Goal: Task Accomplishment & Management: Manage account settings

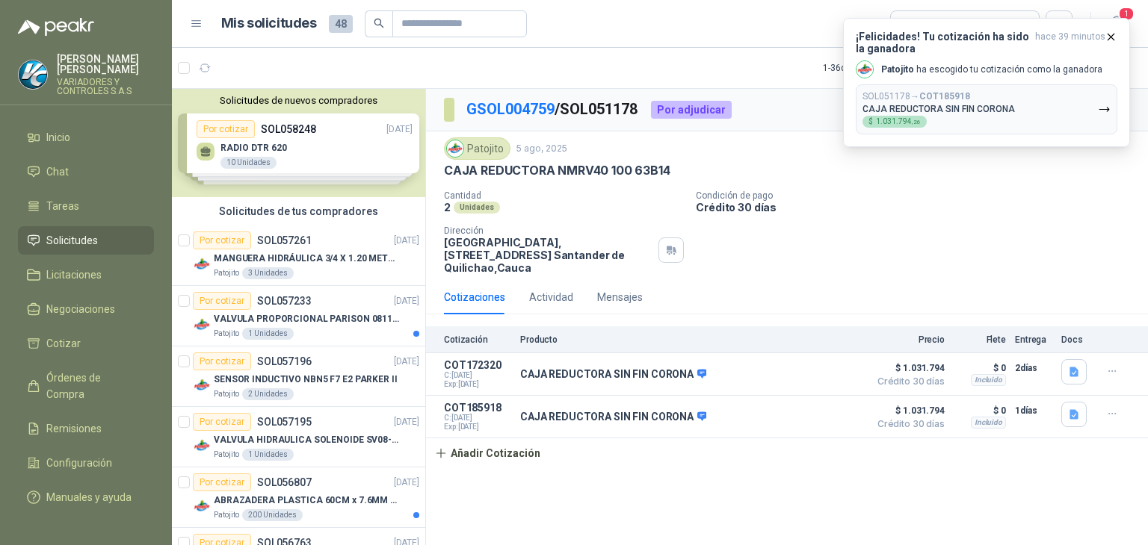
click at [992, 217] on div "Cantidad 2 Unidades Condición de pago Crédito 30 días Dirección Parque Industri…" at bounding box center [787, 233] width 686 height 84
click at [983, 120] on div "SOL051178 → COT185918 CAJA REDUCTORA SIN FIN CORONA $ 1.031.794 ,26" at bounding box center [938, 109] width 152 height 37
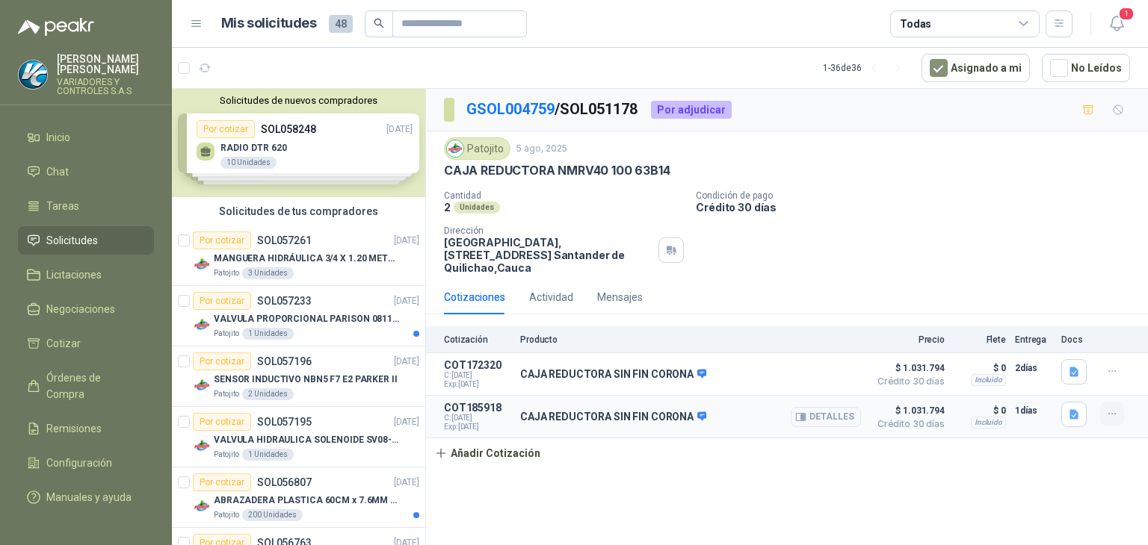
click at [1100, 417] on button "button" at bounding box center [1112, 414] width 24 height 24
click at [1066, 429] on div at bounding box center [1076, 417] width 30 height 30
click at [835, 416] on button "Detalles" at bounding box center [826, 417] width 70 height 20
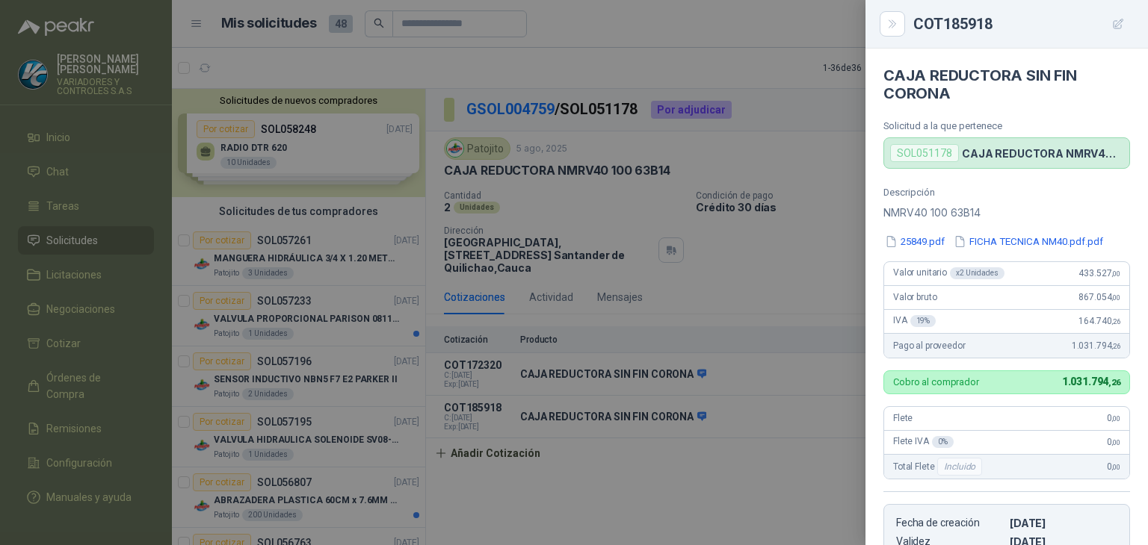
click at [991, 150] on p "CAJA REDUCTORA NMRV40 100 63B14" at bounding box center [1042, 153] width 161 height 13
click at [933, 159] on div "SOL051178" at bounding box center [924, 153] width 69 height 18
click at [927, 152] on div "SOL051178" at bounding box center [924, 153] width 69 height 18
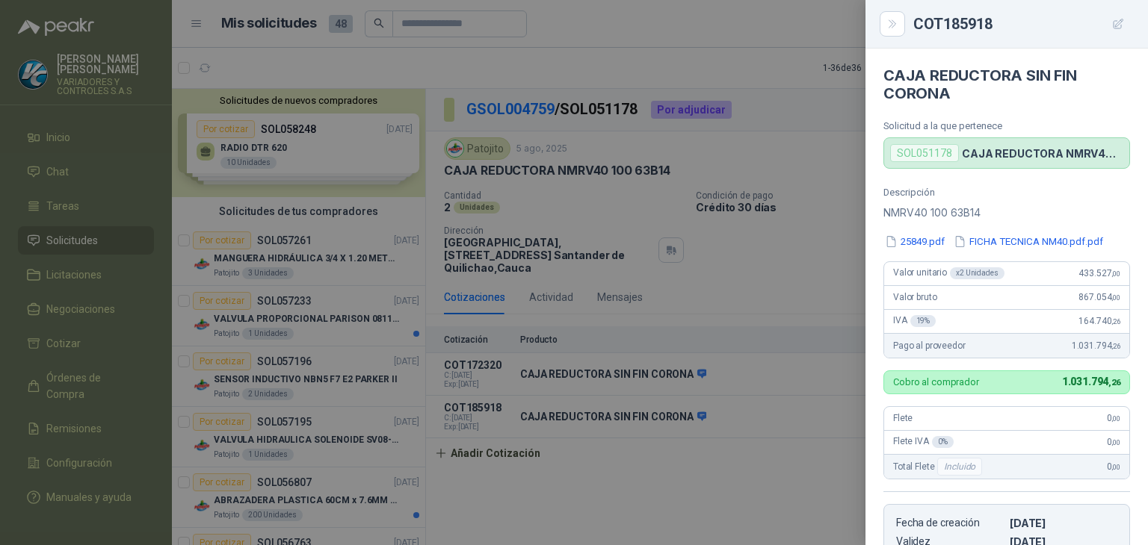
click at [984, 149] on p "CAJA REDUCTORA NMRV40 100 63B14" at bounding box center [1042, 153] width 161 height 13
click at [939, 140] on div "SOL051178 CAJA REDUCTORA NMRV40 100 63B14" at bounding box center [1006, 152] width 247 height 31
click at [933, 152] on div "SOL051178" at bounding box center [924, 153] width 69 height 18
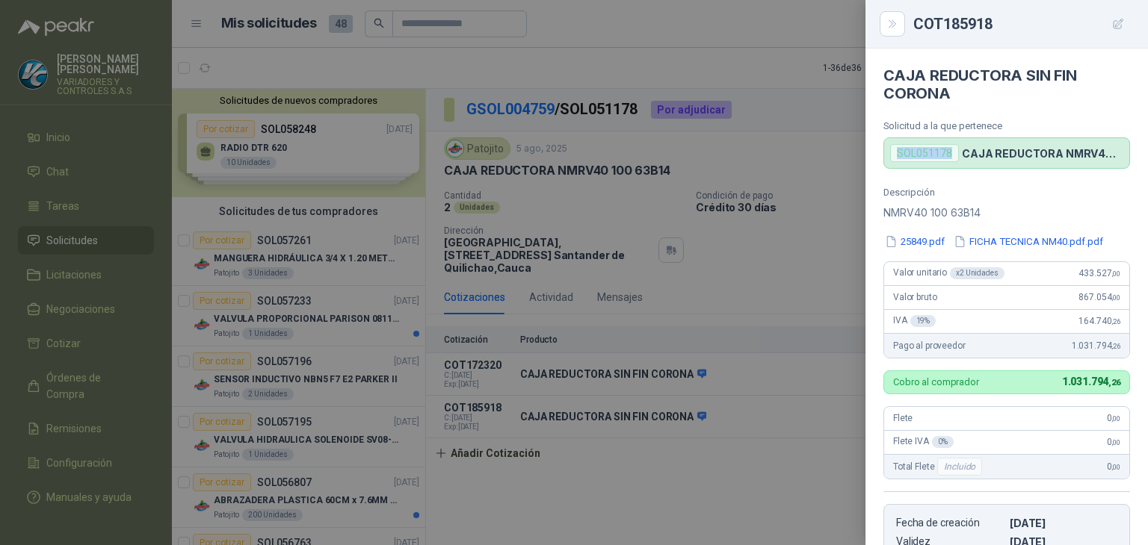
drag, startPoint x: 933, startPoint y: 152, endPoint x: 526, endPoint y: 238, distance: 416.4
click at [912, 156] on div "SOL051178" at bounding box center [924, 153] width 69 height 18
click at [535, 184] on div at bounding box center [574, 272] width 1148 height 545
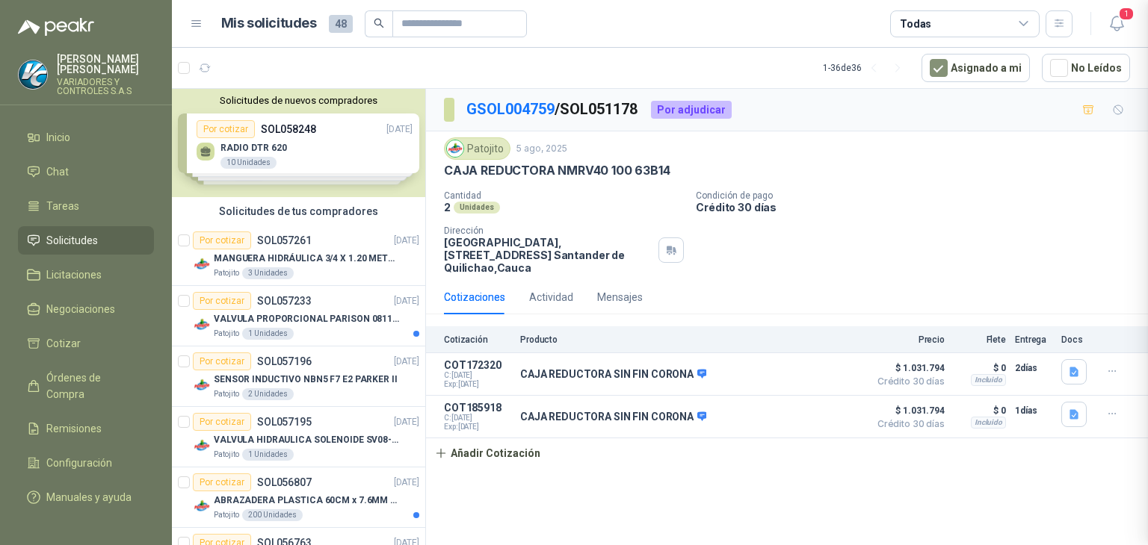
scroll to position [299, 0]
click at [696, 108] on div "Por adjudicar" at bounding box center [691, 110] width 81 height 18
click at [622, 114] on p "GSOL004759 / SOL051178" at bounding box center [552, 109] width 173 height 23
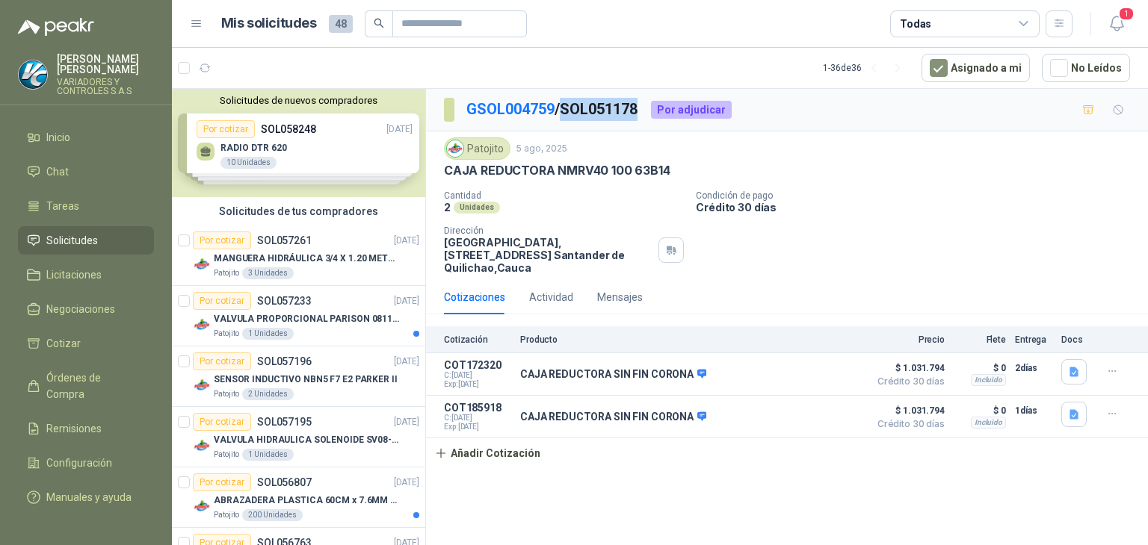
click at [622, 114] on p "GSOL004759 / SOL051178" at bounding box center [552, 109] width 173 height 23
click at [1120, 16] on span "1" at bounding box center [1126, 14] width 16 height 14
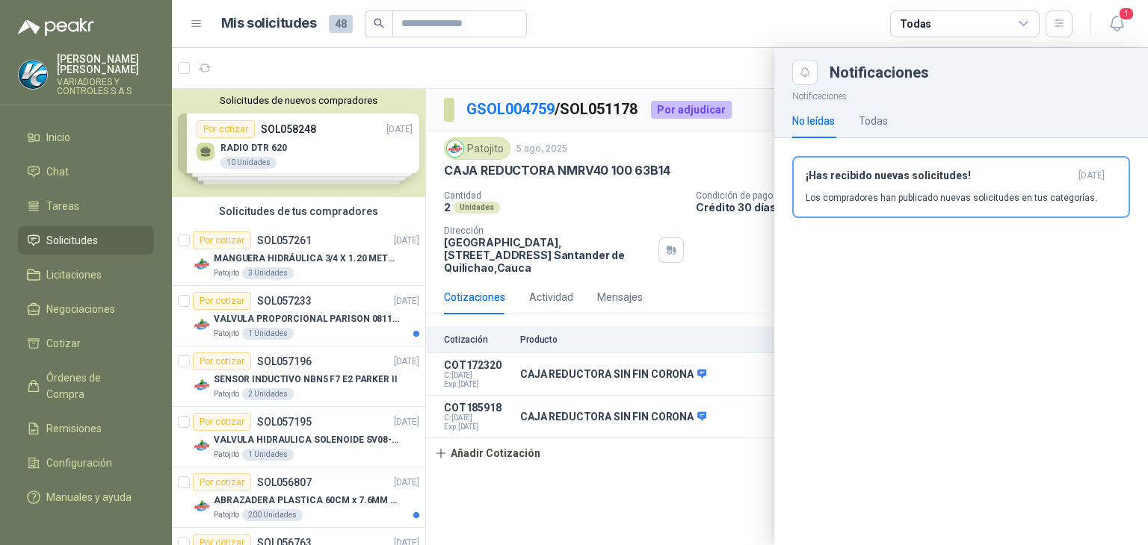
click at [852, 121] on div "No leídas Todas" at bounding box center [840, 121] width 96 height 34
click at [863, 123] on div "Todas" at bounding box center [873, 121] width 29 height 16
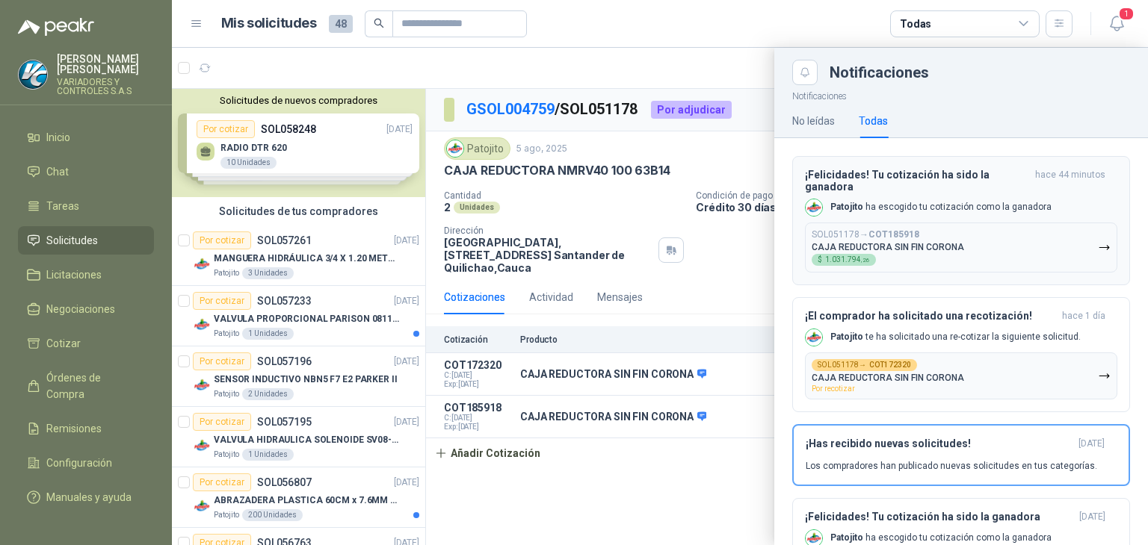
click at [871, 198] on div "¡Felicidades! Tu cotización ha sido la ganadora hace 44 minutos Patojito ha esc…" at bounding box center [961, 221] width 312 height 104
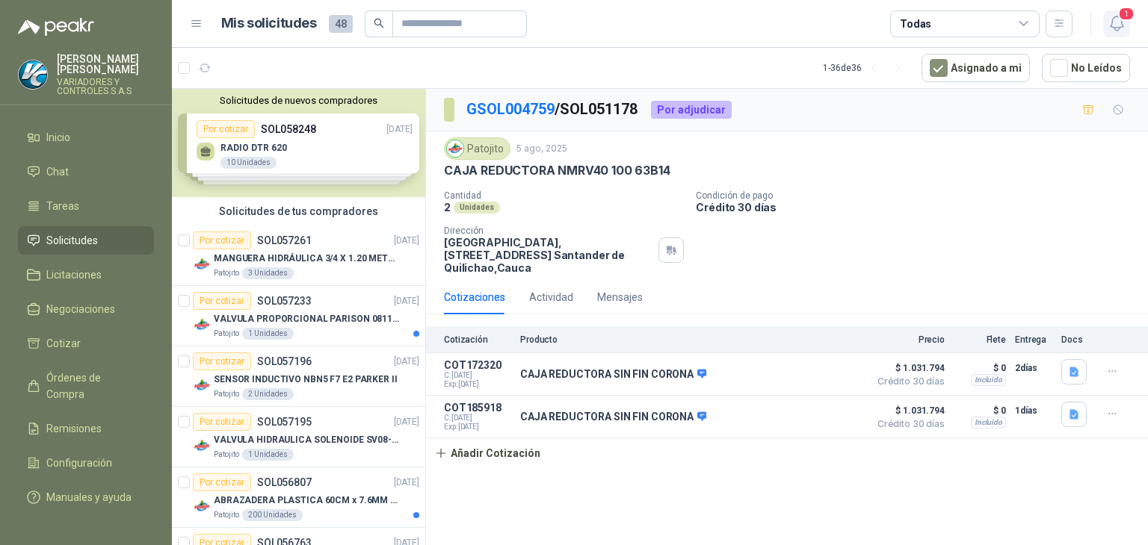
click at [1110, 25] on icon "button" at bounding box center [1116, 23] width 19 height 19
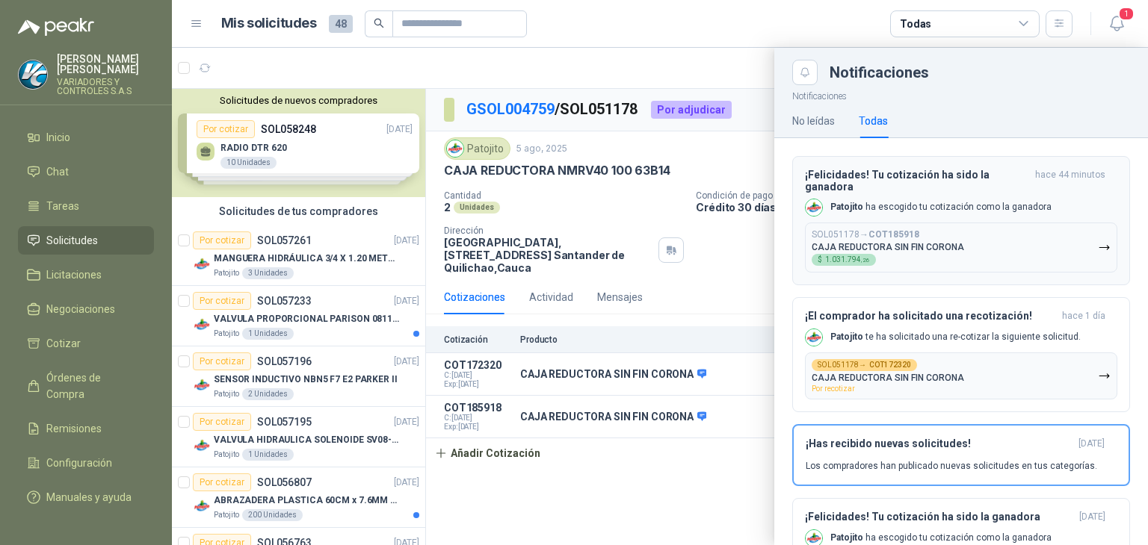
click at [1065, 254] on button "SOL051178 → COT185918 CAJA REDUCTORA SIN FIN CORONA $ 1.031.794 ,26" at bounding box center [961, 248] width 312 height 50
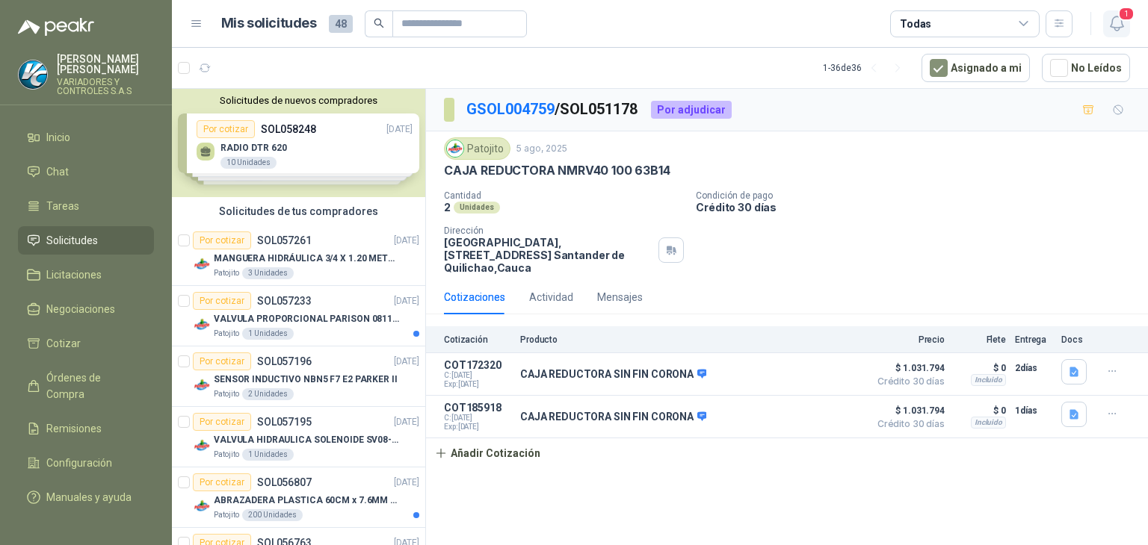
click at [1121, 16] on span "1" at bounding box center [1126, 14] width 16 height 14
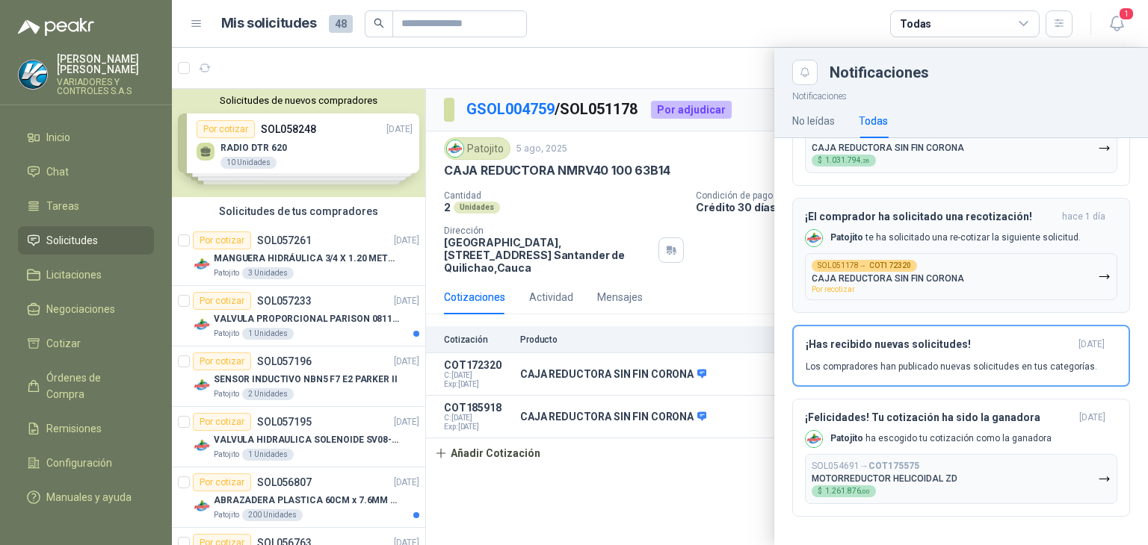
scroll to position [100, 0]
click at [995, 438] on p "Patojito ha escogido tu cotización como la ganadora" at bounding box center [940, 438] width 221 height 13
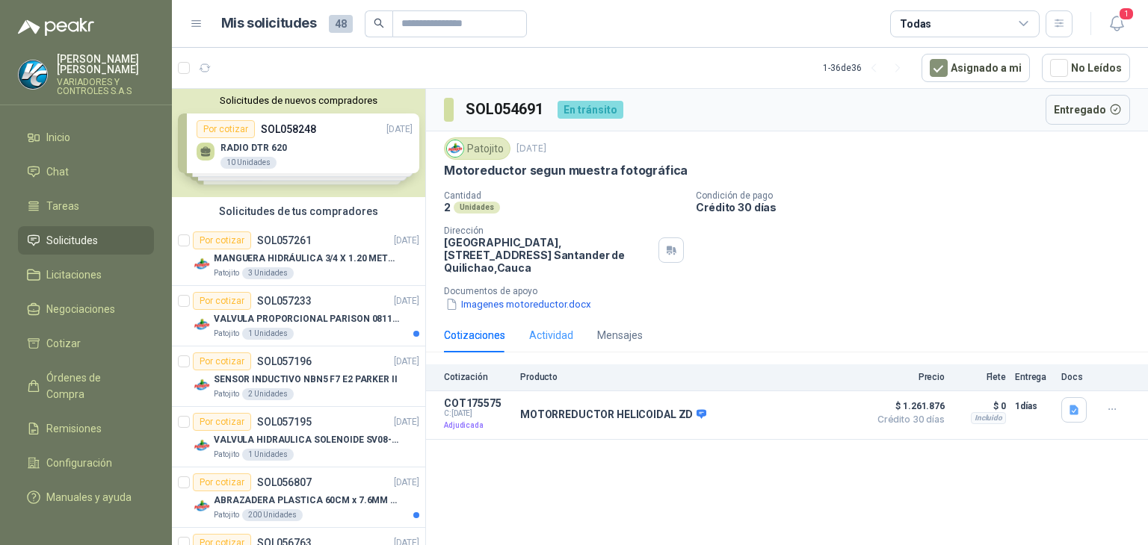
click at [534, 318] on div "Actividad" at bounding box center [551, 335] width 44 height 34
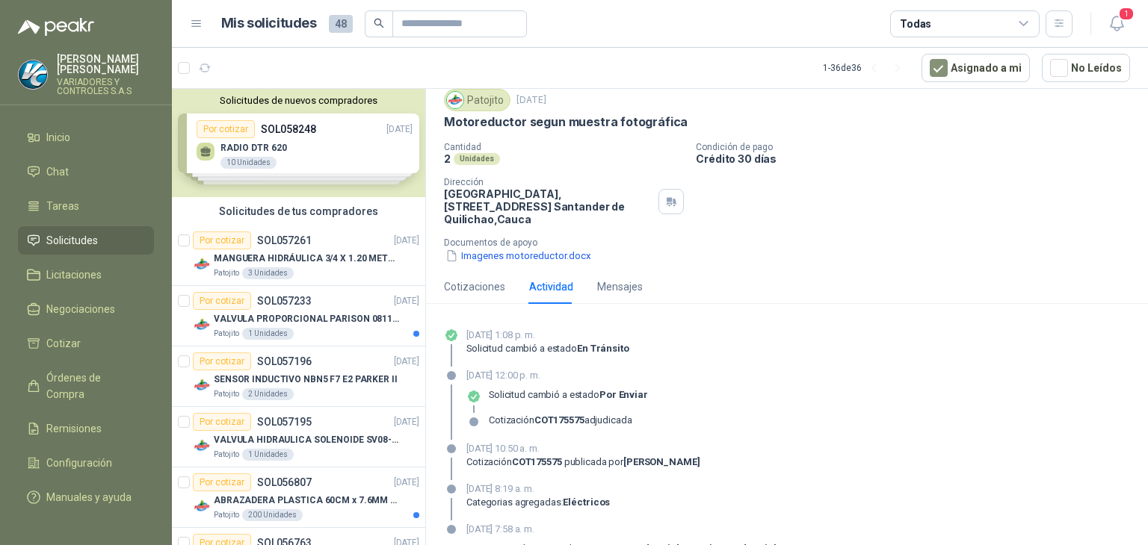
scroll to position [105, 0]
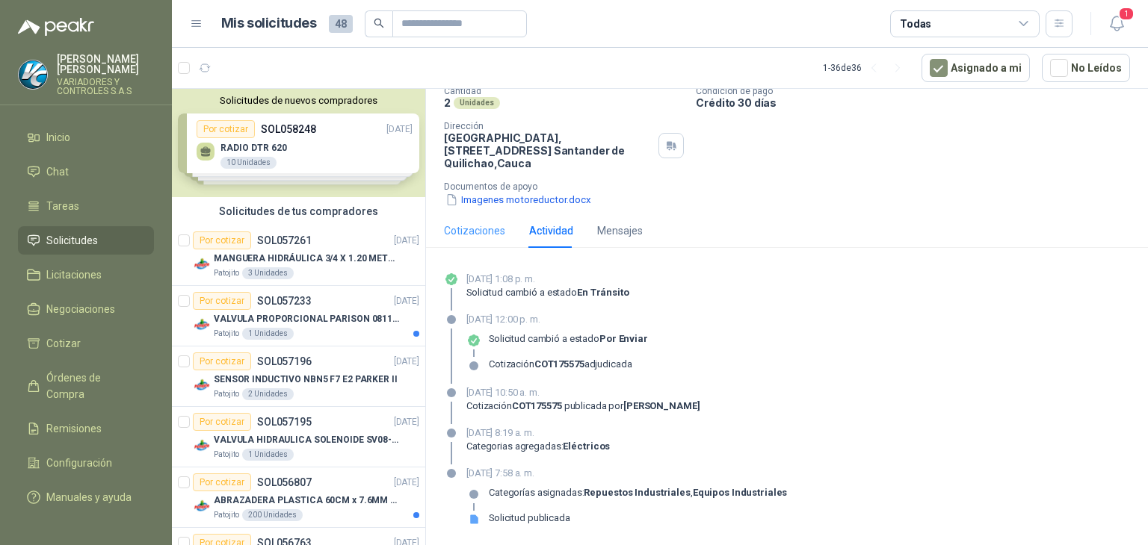
click at [466, 238] on div "Cotizaciones" at bounding box center [474, 231] width 61 height 34
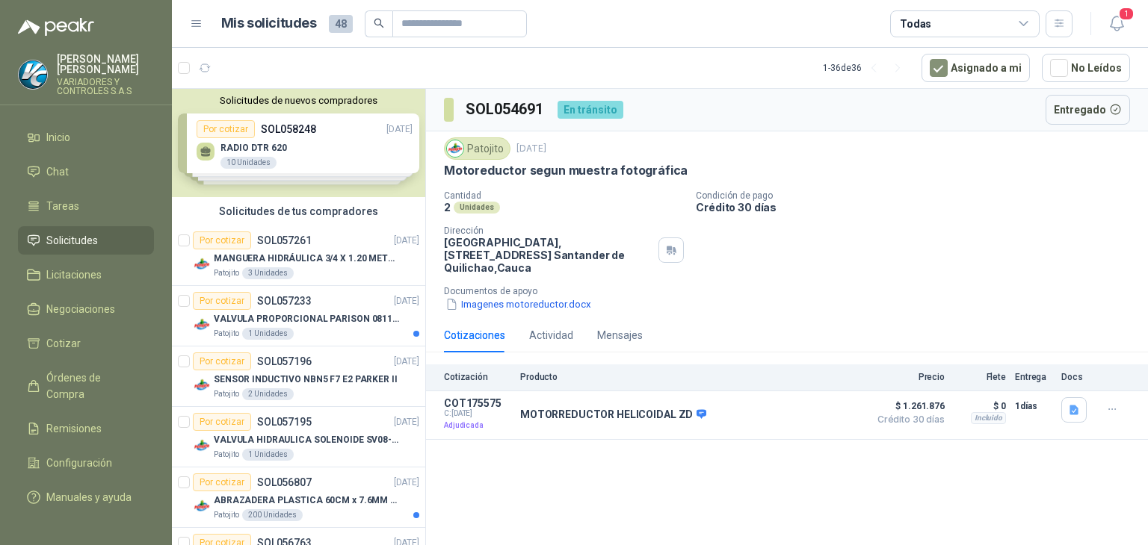
scroll to position [0, 0]
drag, startPoint x: 1110, startPoint y: 37, endPoint x: 750, endPoint y: 269, distance: 428.0
click at [750, 269] on div "Cantidad 2 Unidades Condición de pago Crédito 30 días Dirección Parque Industri…" at bounding box center [787, 252] width 686 height 122
click at [1120, 36] on button "1" at bounding box center [1116, 23] width 27 height 27
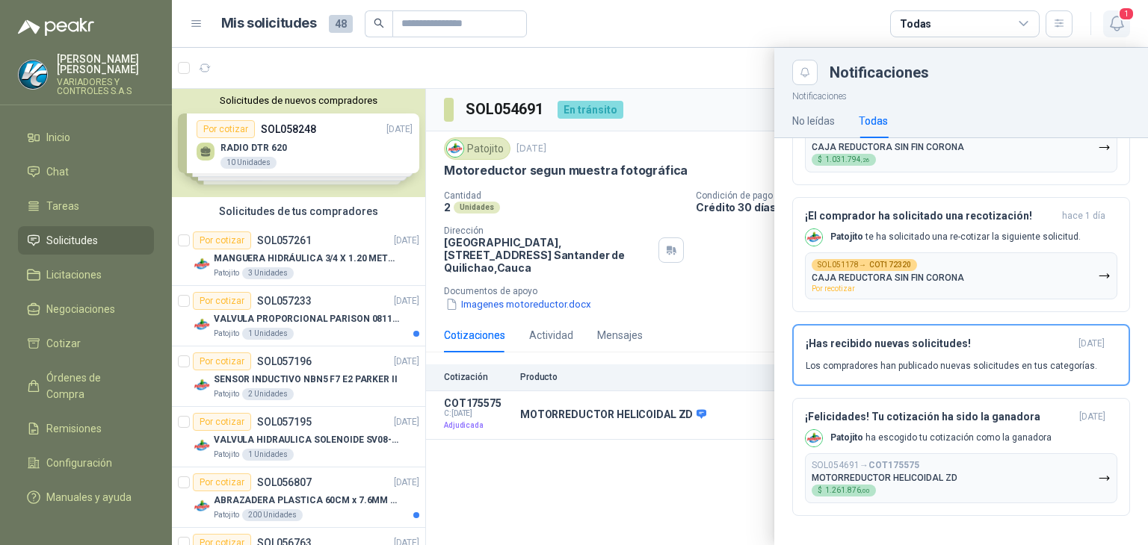
click at [1118, 34] on button "1" at bounding box center [1116, 23] width 27 height 27
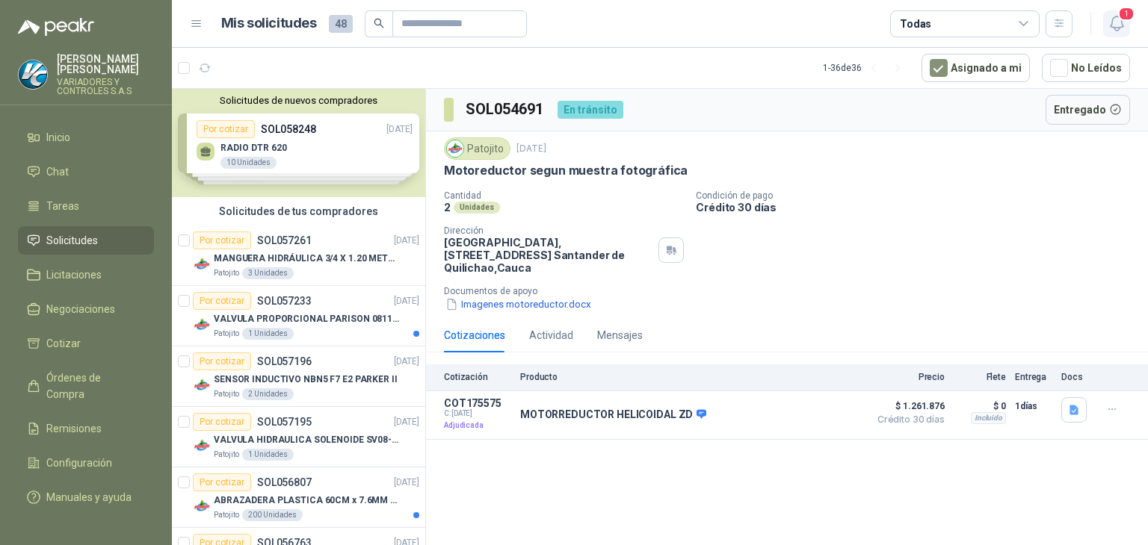
click at [1117, 31] on button "1" at bounding box center [1116, 23] width 27 height 27
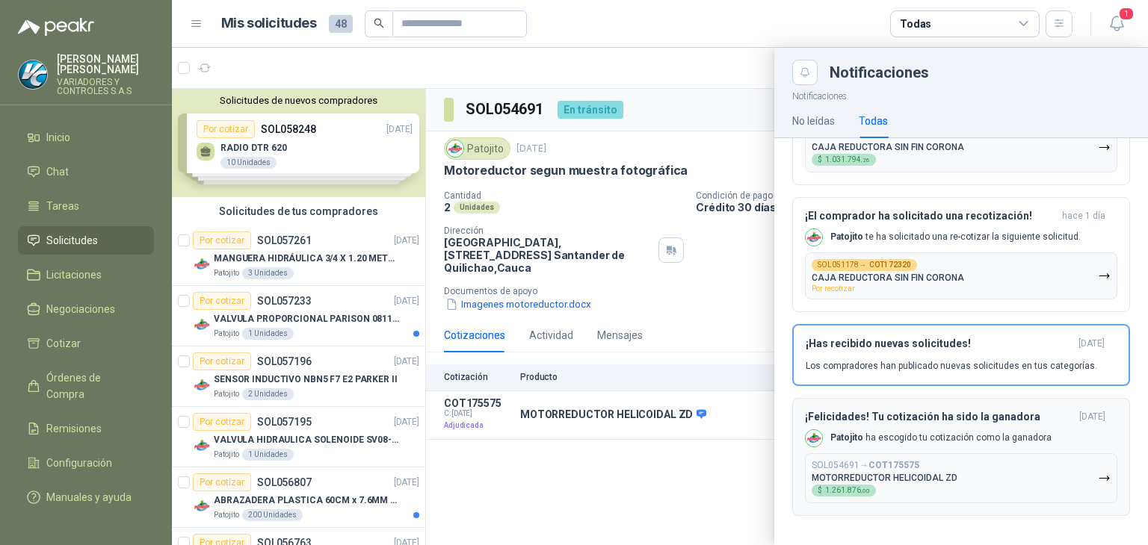
click at [891, 419] on h3 "¡Felicidades! Tu cotización ha sido la ganadora" at bounding box center [939, 417] width 268 height 13
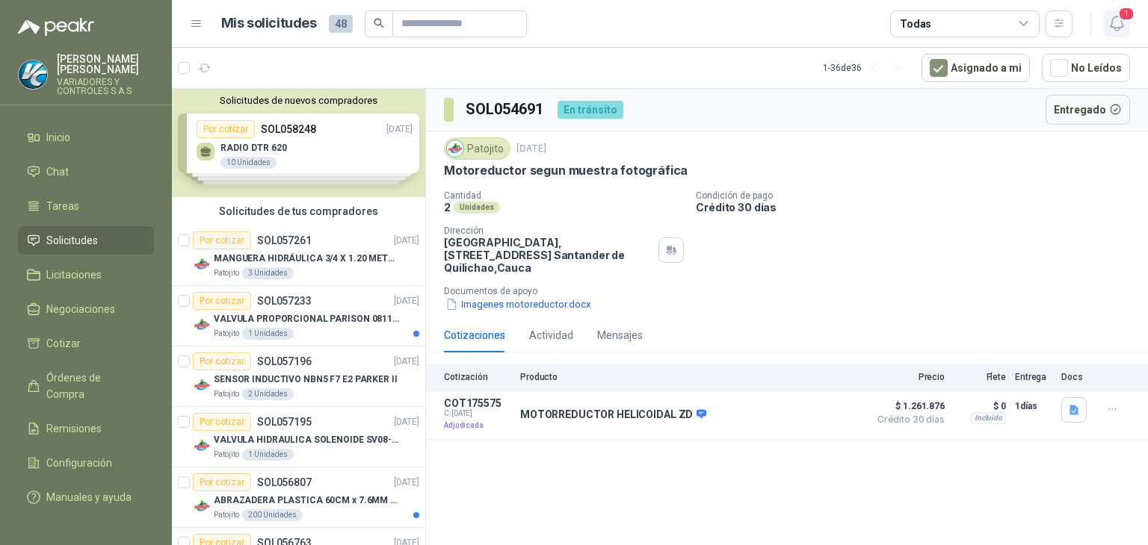
click at [1109, 20] on icon "button" at bounding box center [1116, 23] width 19 height 19
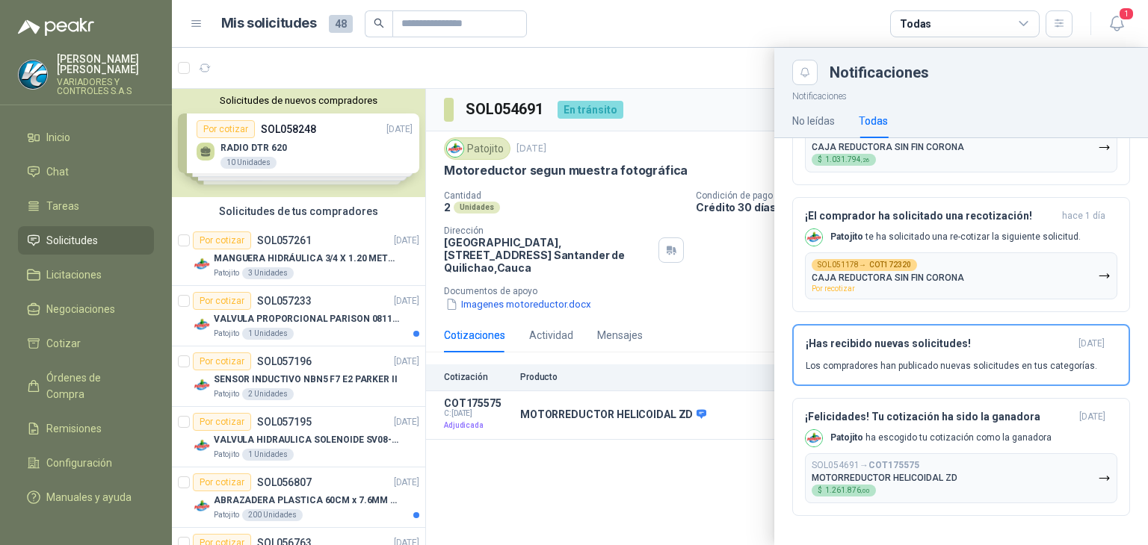
drag, startPoint x: 852, startPoint y: 445, endPoint x: 801, endPoint y: 516, distance: 86.7
click at [801, 516] on div "¡Felicidades! Tu cotización ha sido la ganadora hace 46 minutos Patojito ha esc…" at bounding box center [961, 292] width 374 height 508
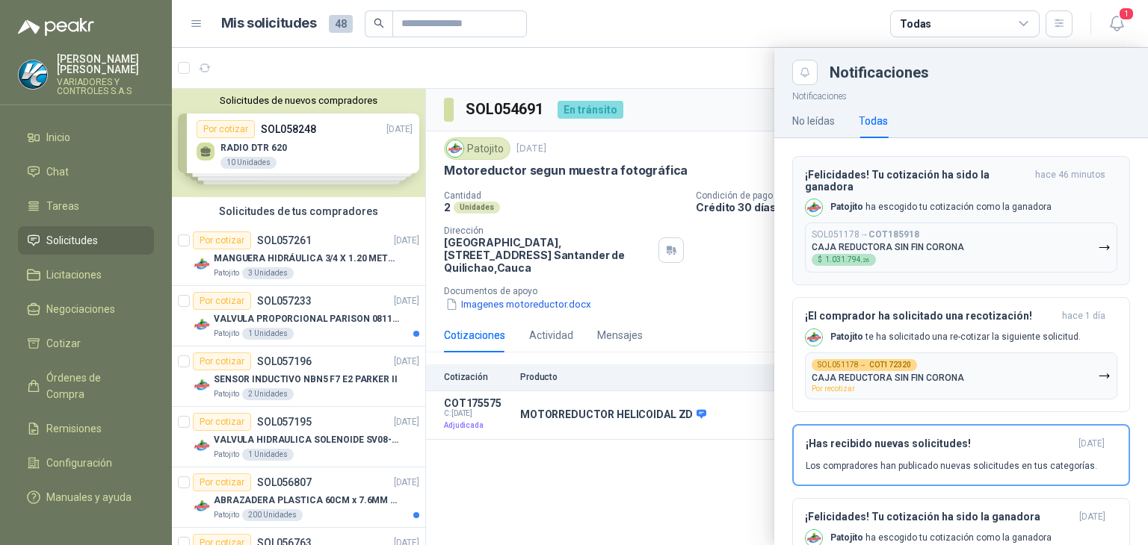
click at [890, 231] on b "COT185918" at bounding box center [893, 234] width 51 height 10
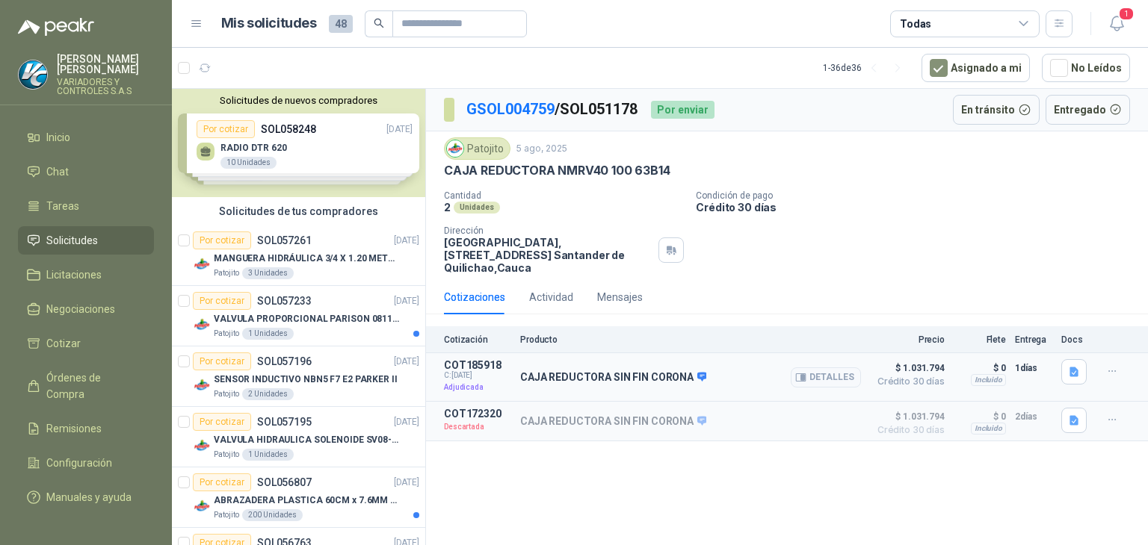
click at [472, 388] on p "Adjudicada" at bounding box center [477, 387] width 67 height 15
click at [576, 380] on p "CAJA REDUCTORA SIN FIN CORONA" at bounding box center [613, 377] width 186 height 13
click at [955, 356] on article "COT185918 C: 01/10/2025 Adjudicada CAJA REDUCTORA SIN FIN CORONA Detalles $ 1.0…" at bounding box center [787, 377] width 722 height 49
click at [831, 377] on button "Detalles" at bounding box center [826, 378] width 70 height 20
click at [831, 377] on body "Valentina Escobar VARIADORES Y CONTROLES S.A.S Inicio Chat Tareas Solicitudes L…" at bounding box center [574, 272] width 1148 height 545
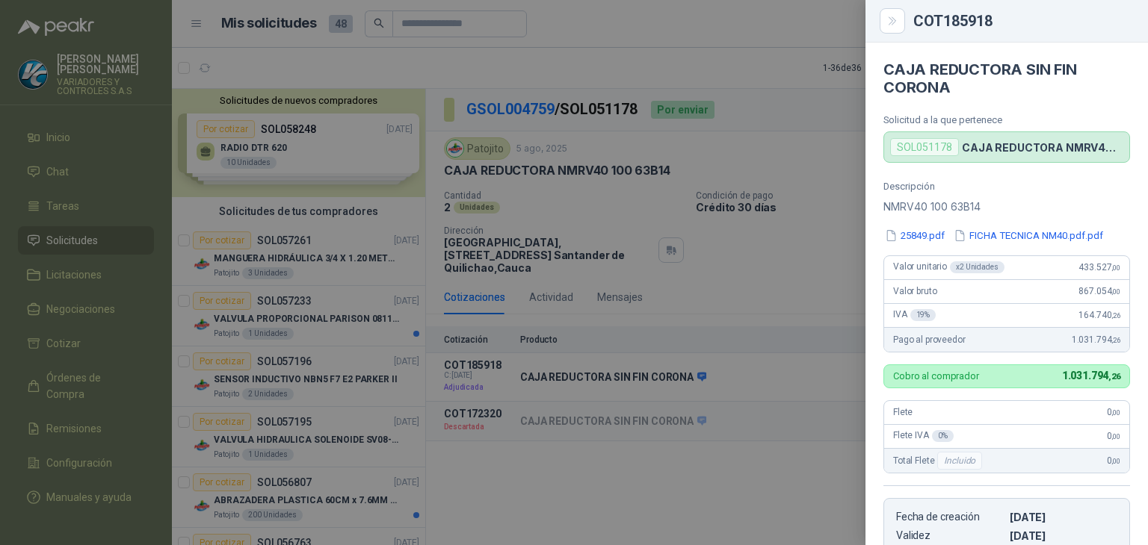
click at [684, 259] on div at bounding box center [574, 272] width 1148 height 545
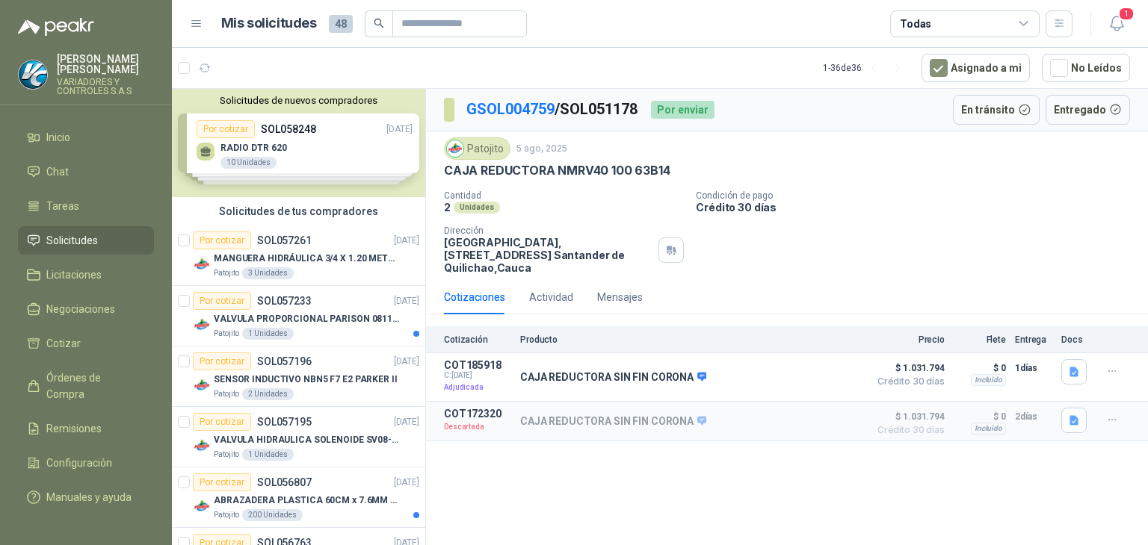
click at [594, 286] on div "Cotizaciones Actividad Mensajes" at bounding box center [543, 297] width 199 height 34
click at [616, 312] on div "Mensajes" at bounding box center [620, 297] width 46 height 34
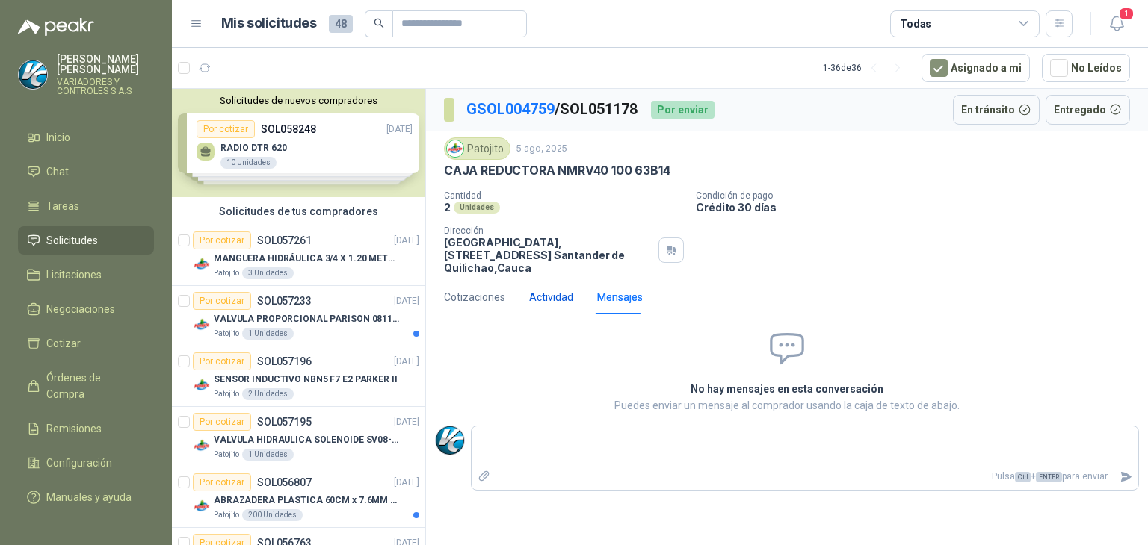
click at [560, 302] on div "Actividad" at bounding box center [551, 297] width 44 height 16
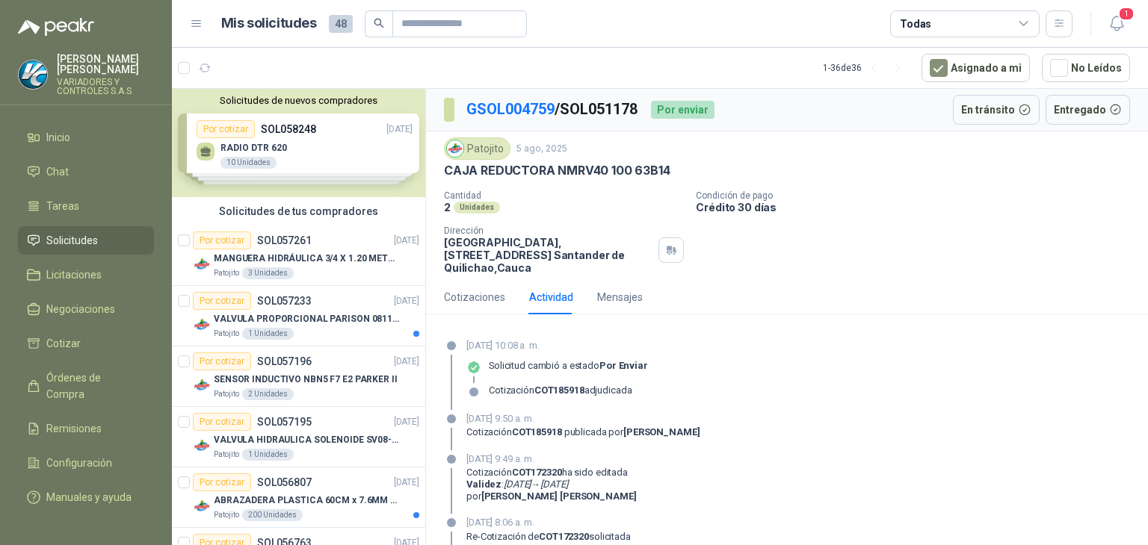
click at [565, 371] on div "Solicitud cambió a estado Por enviar" at bounding box center [568, 372] width 159 height 24
click at [571, 399] on div "Cotización COT185918 adjudicada" at bounding box center [560, 397] width 143 height 24
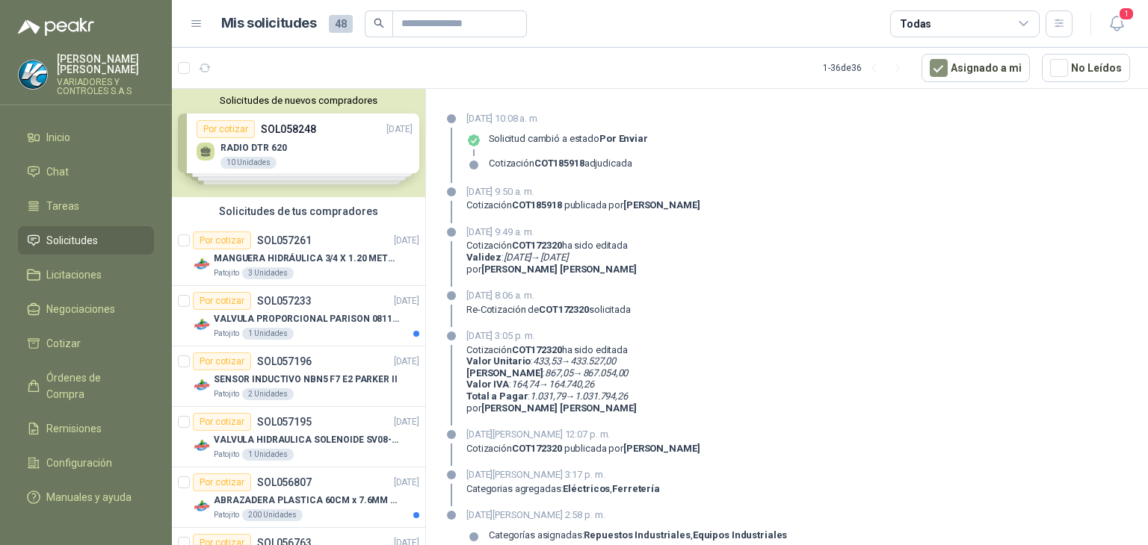
scroll to position [269, 0]
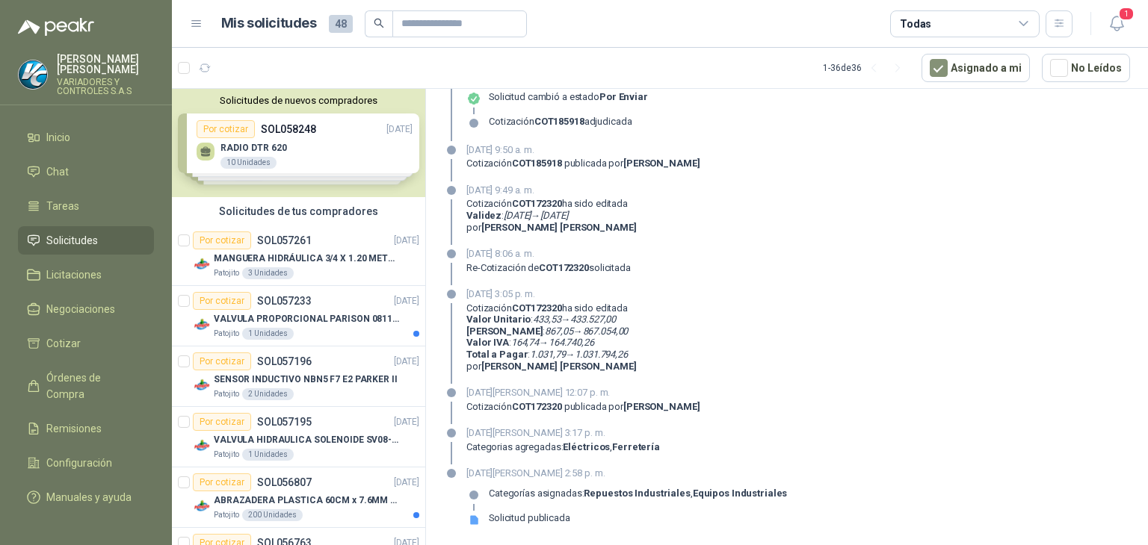
click at [534, 513] on div "Solicitud publicada" at bounding box center [529, 519] width 81 height 12
click at [534, 515] on div "Solicitud publicada" at bounding box center [529, 519] width 81 height 12
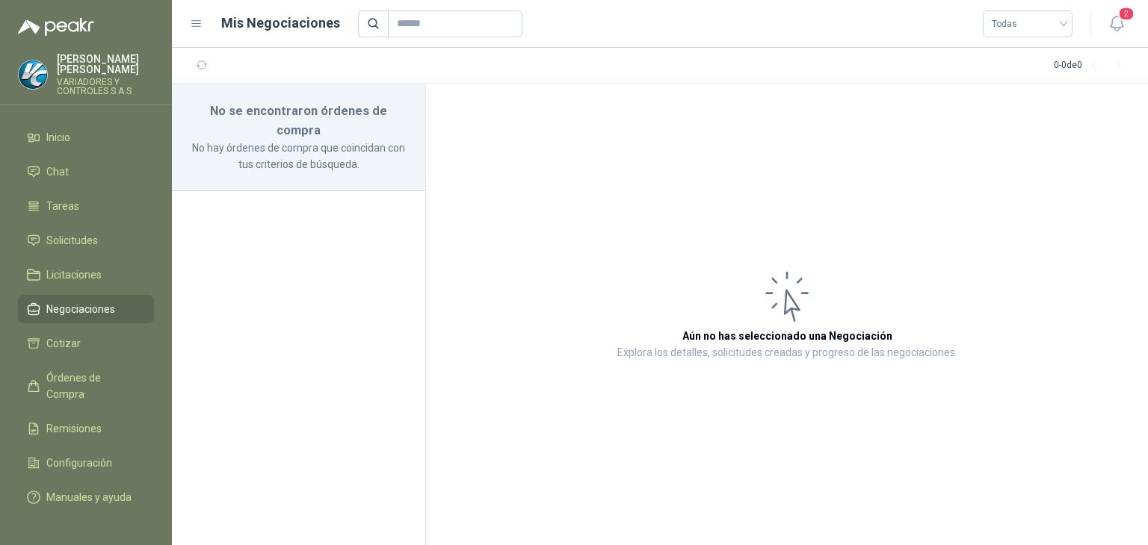
click at [84, 301] on span "Negociaciones" at bounding box center [80, 309] width 69 height 16
click at [75, 267] on span "Licitaciones" at bounding box center [73, 275] width 55 height 16
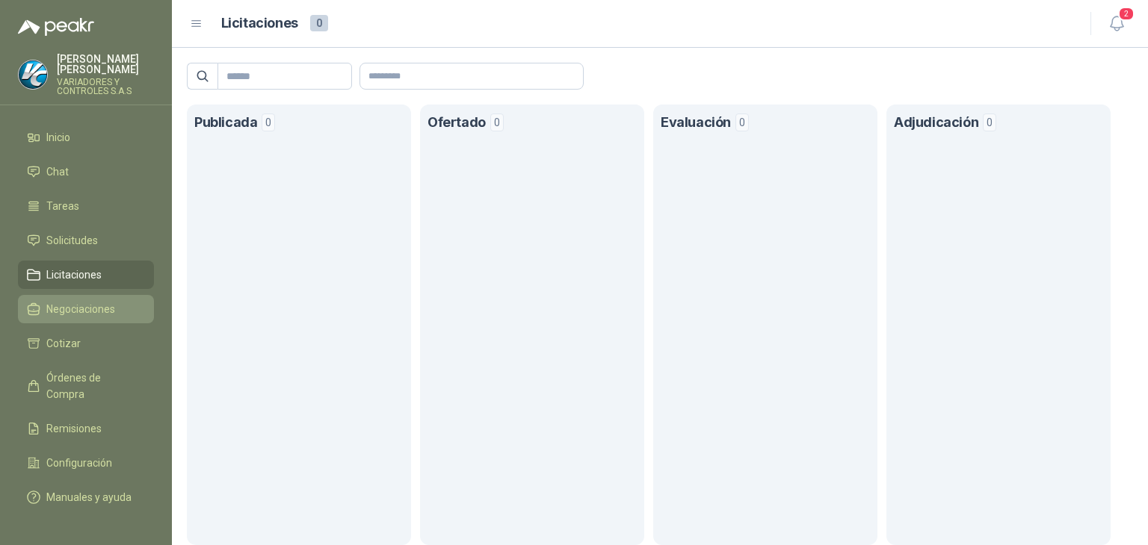
click at [64, 301] on span "Negociaciones" at bounding box center [80, 309] width 69 height 16
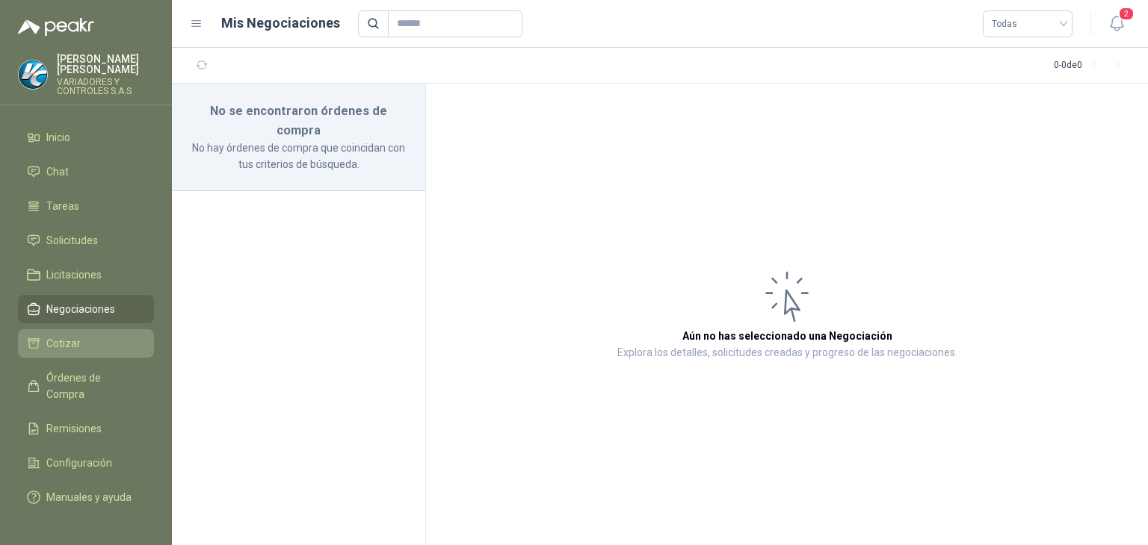
click at [75, 336] on span "Cotizar" at bounding box center [63, 344] width 34 height 16
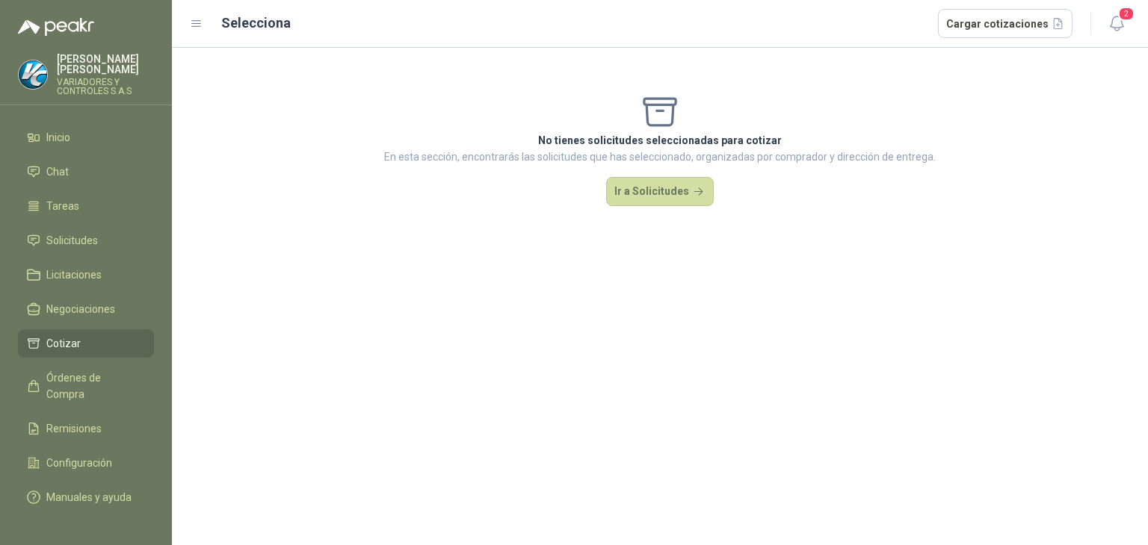
click at [646, 214] on div "No tienes solicitudes seleccionadas para cotizar En esta sección, encontrarás l…" at bounding box center [660, 149] width 976 height 203
click at [642, 193] on button "Ir a Solicitudes" at bounding box center [660, 192] width 108 height 30
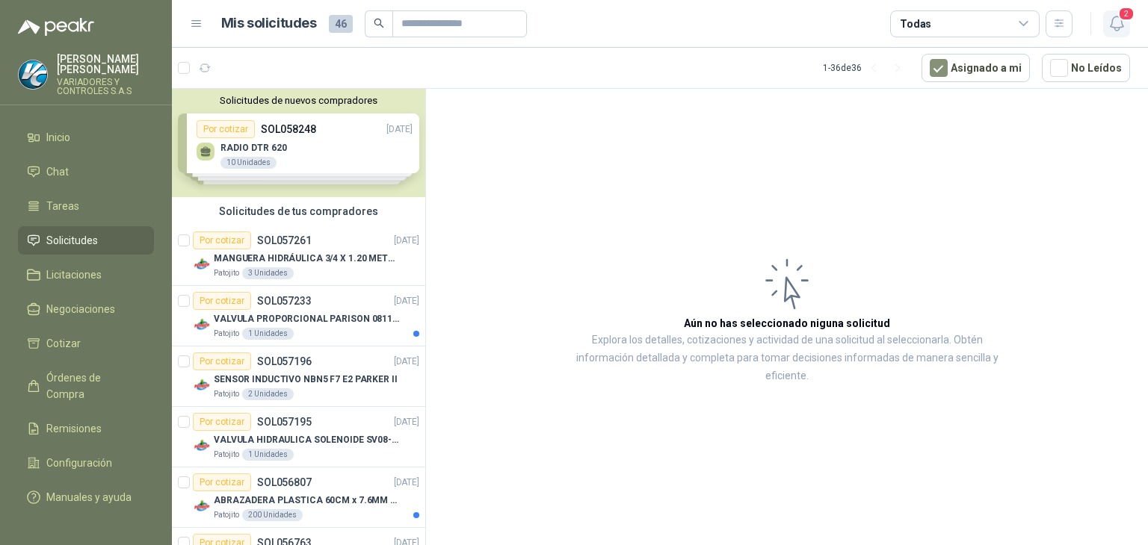
click at [1106, 23] on button "2" at bounding box center [1116, 23] width 27 height 27
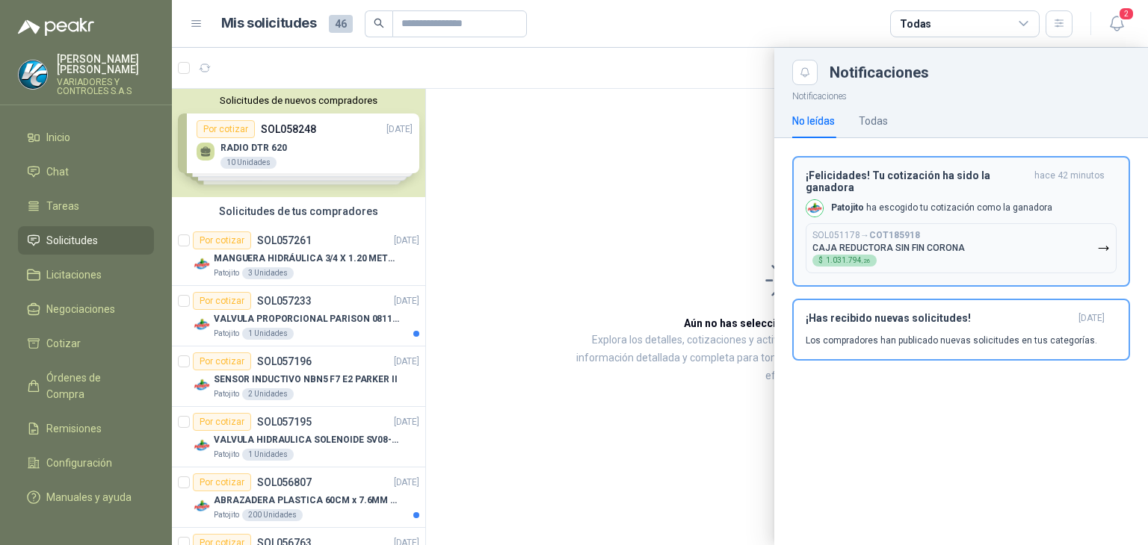
click at [894, 223] on button "SOL051178 → COT185918 CAJA REDUCTORA SIN FIN CORONA $ 1.031.794 ,26" at bounding box center [961, 248] width 311 height 50
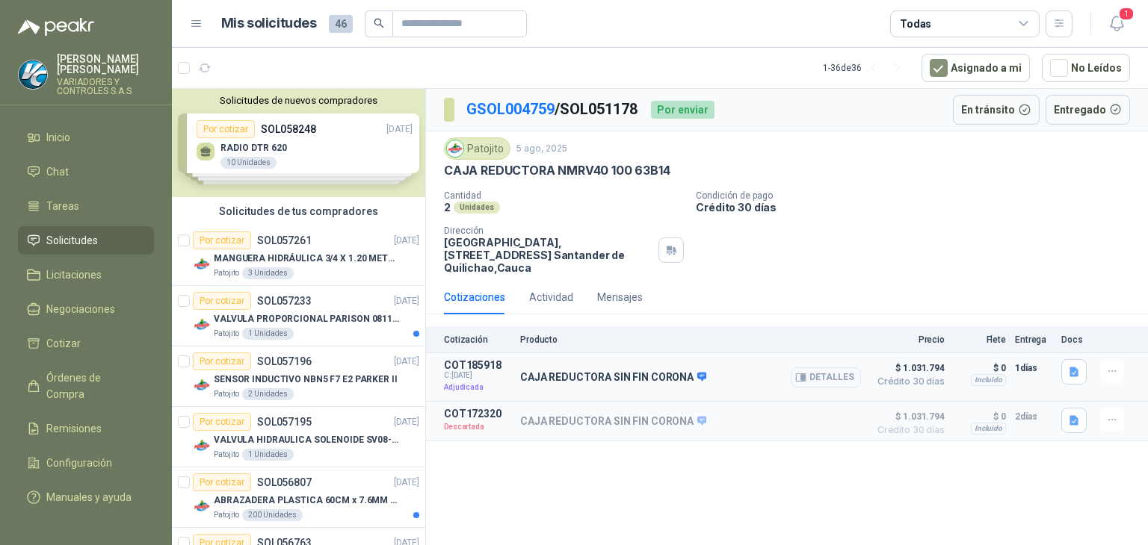
click at [596, 369] on div "CAJA REDUCTORA SIN FIN CORONA Detalles" at bounding box center [690, 377] width 341 height 36
click at [460, 391] on p "Adjudicada" at bounding box center [477, 387] width 67 height 15
click at [852, 371] on button "Detalles" at bounding box center [826, 378] width 70 height 20
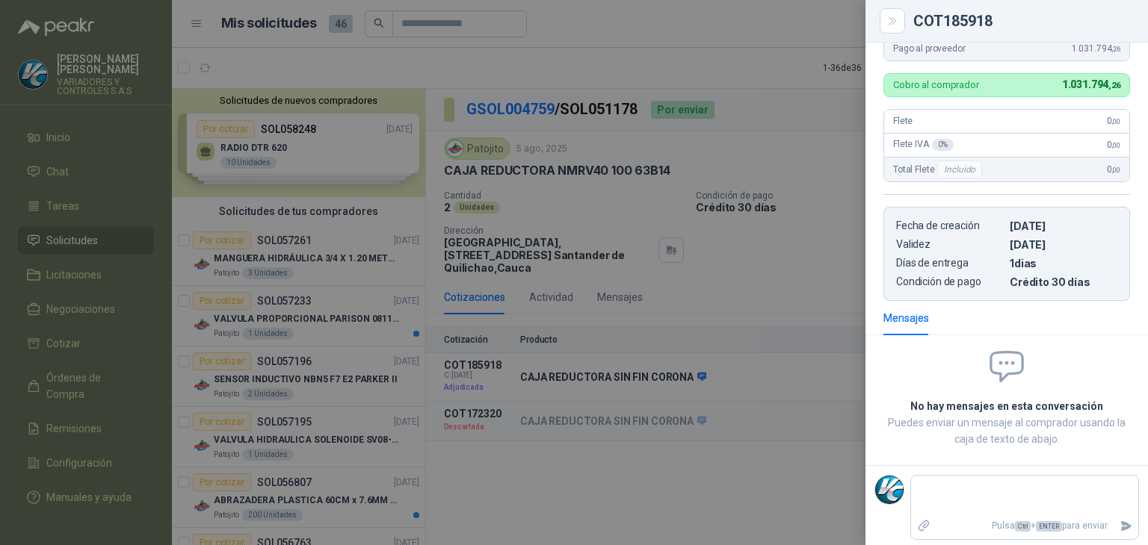
scroll to position [293, 0]
click at [655, 388] on div at bounding box center [574, 272] width 1148 height 545
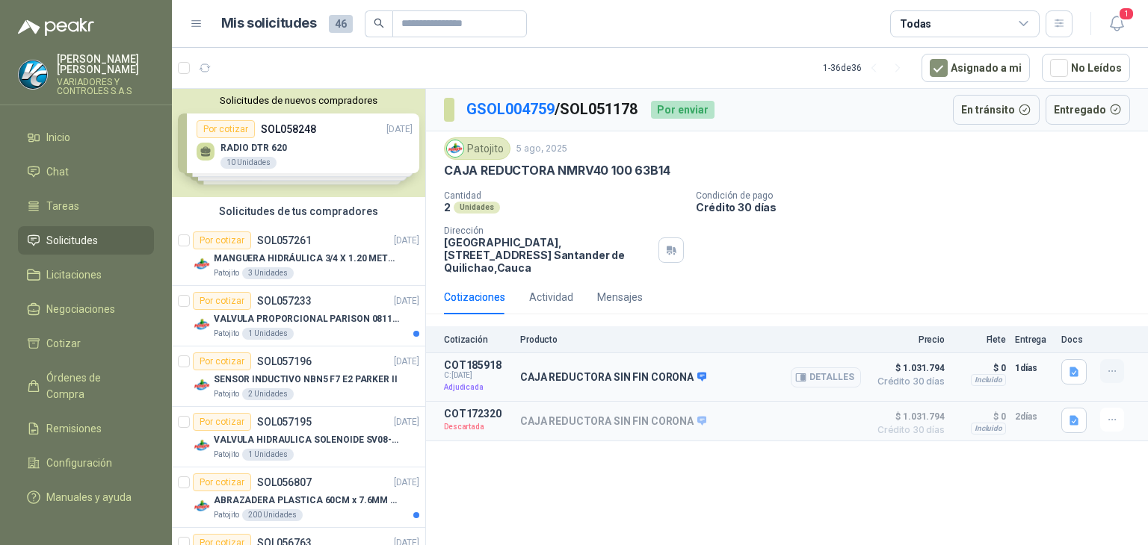
click at [1107, 371] on icon "button" at bounding box center [1112, 371] width 13 height 13
click at [1065, 367] on button "button" at bounding box center [1073, 371] width 25 height 25
click at [1066, 412] on article "COT172320 Descartada CAJA REDUCTORA SIN FIN CORONA Detalles $ 1.031.794 Crédito…" at bounding box center [787, 422] width 722 height 40
click at [1070, 427] on button "button" at bounding box center [1073, 420] width 25 height 25
click at [1073, 363] on button "button" at bounding box center [1073, 371] width 25 height 25
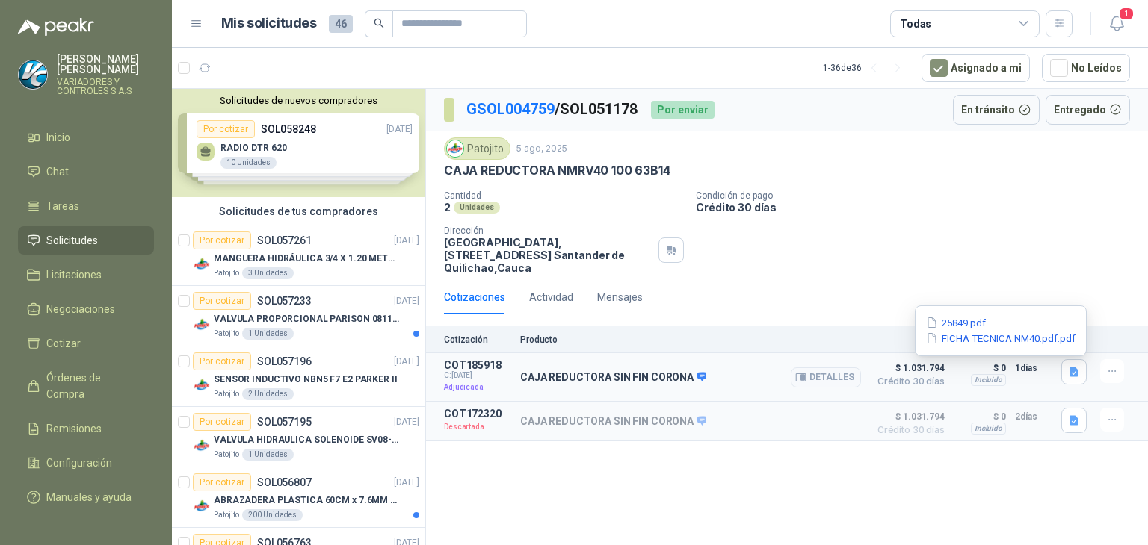
click at [657, 389] on div "CAJA REDUCTORA SIN FIN CORONA Detalles" at bounding box center [690, 377] width 341 height 36
click at [634, 375] on p "CAJA REDUCTORA SIN FIN CORONA" at bounding box center [613, 377] width 186 height 13
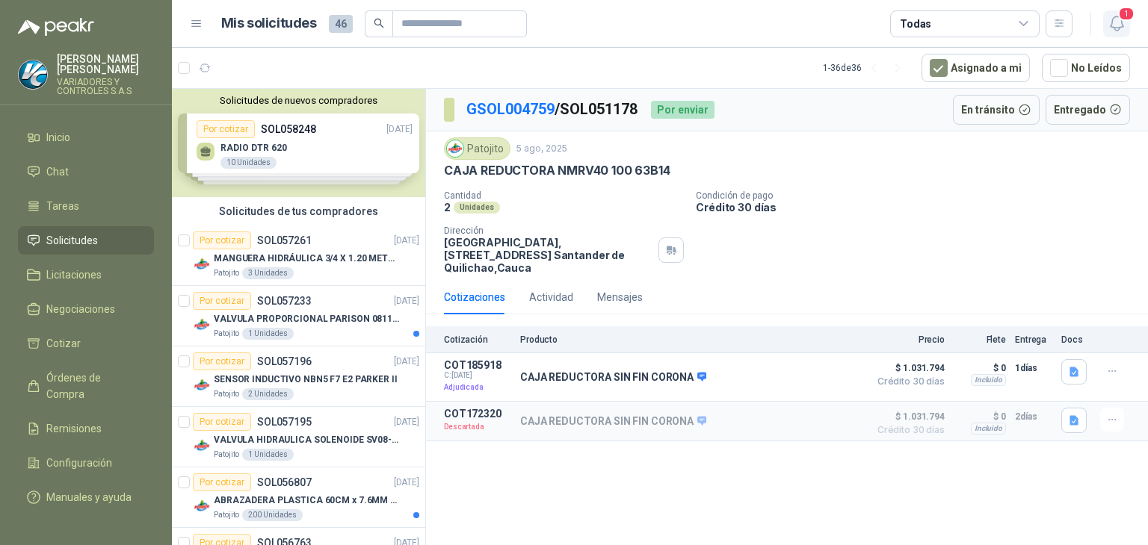
click at [1112, 18] on icon "button" at bounding box center [1116, 23] width 19 height 19
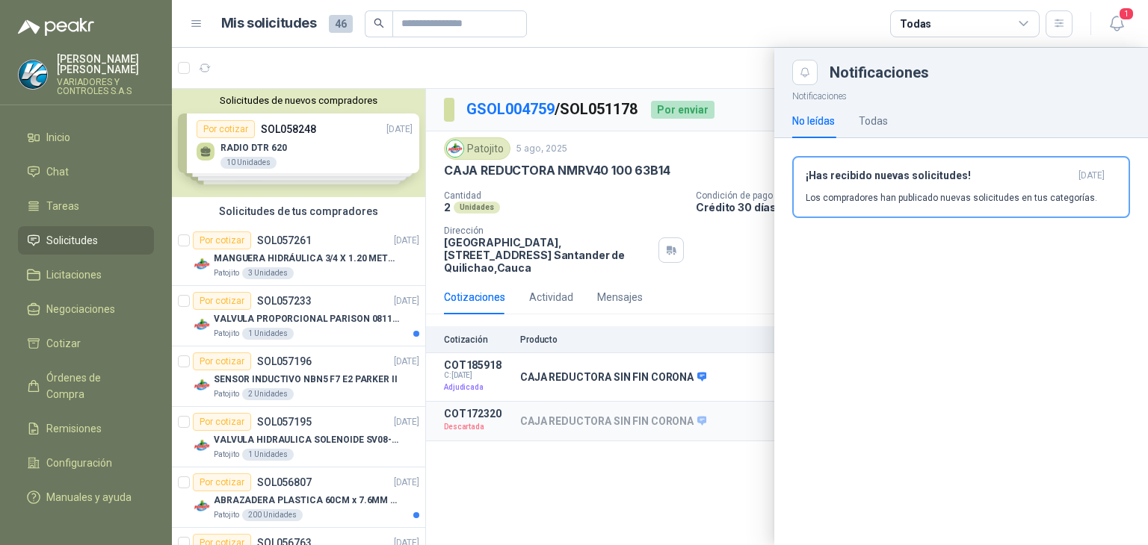
drag, startPoint x: 600, startPoint y: 298, endPoint x: 582, endPoint y: 316, distance: 25.4
click at [590, 309] on div at bounding box center [660, 297] width 976 height 498
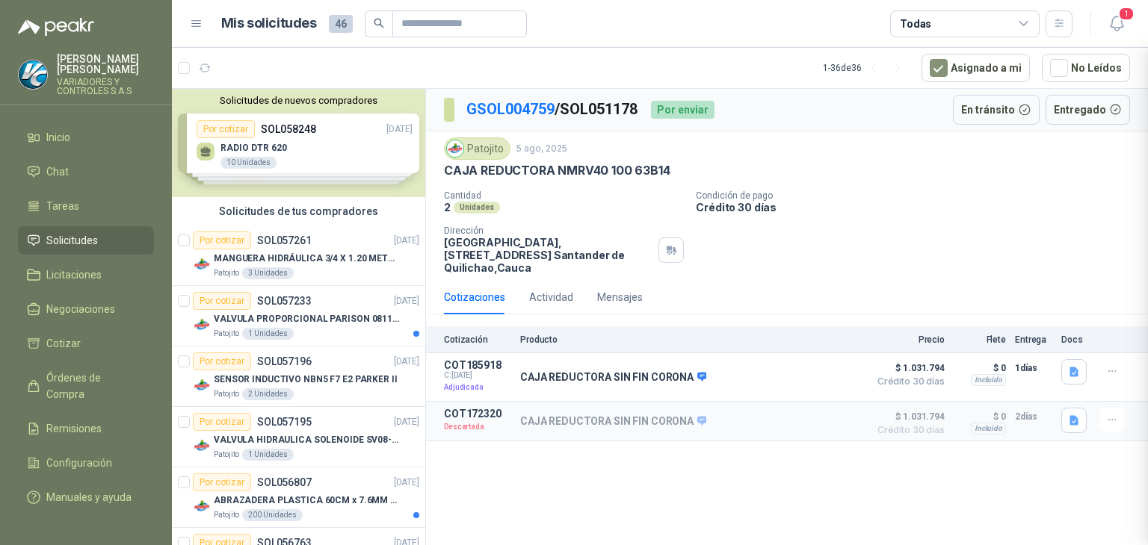
click at [505, 371] on span "C: 01/10/2025" at bounding box center [477, 375] width 67 height 9
click at [470, 383] on p "Adjudicada" at bounding box center [477, 387] width 67 height 15
click at [565, 368] on div "CAJA REDUCTORA SIN FIN CORONA Detalles" at bounding box center [690, 377] width 341 height 36
drag, startPoint x: 565, startPoint y: 368, endPoint x: 578, endPoint y: 366, distance: 12.9
click at [566, 368] on div "CAJA REDUCTORA SIN FIN CORONA Detalles" at bounding box center [690, 377] width 341 height 36
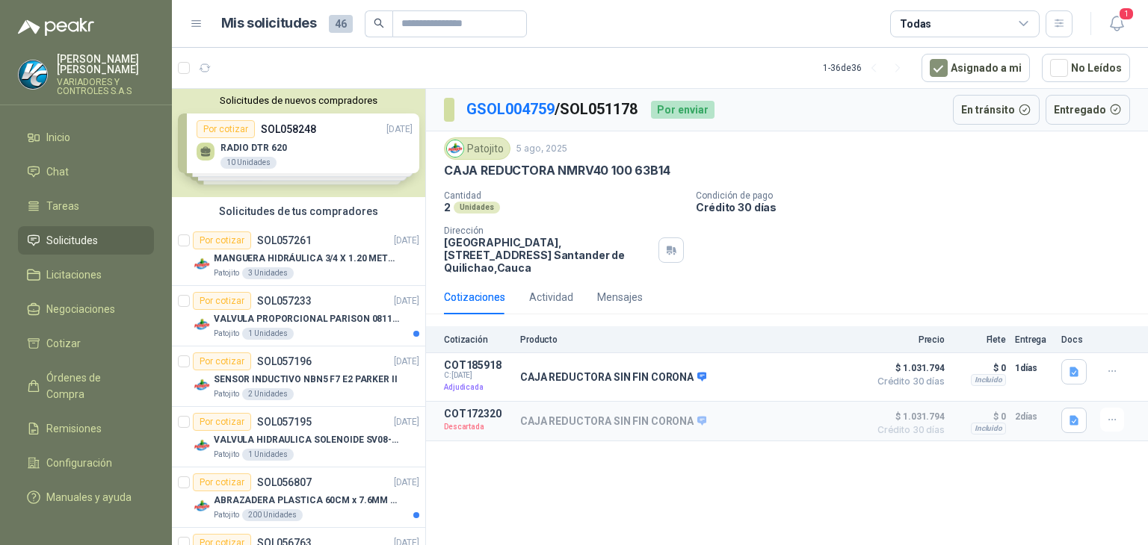
click at [605, 350] on div "Cotización Producto Precio Flete Entrega Docs" at bounding box center [787, 340] width 722 height 27
click at [542, 285] on div "Actividad" at bounding box center [551, 297] width 44 height 34
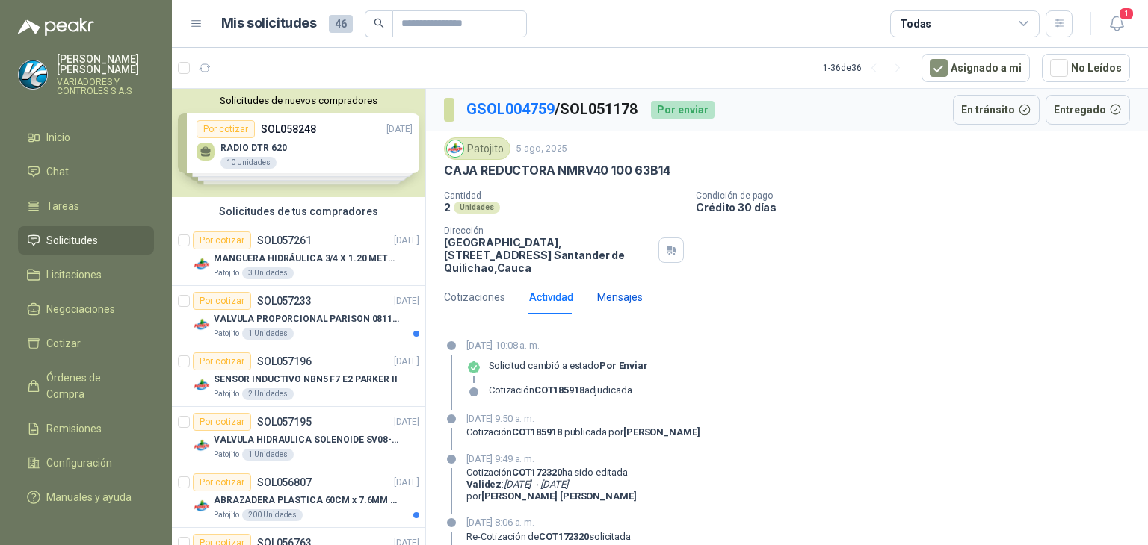
click at [618, 298] on div "Mensajes" at bounding box center [620, 297] width 46 height 16
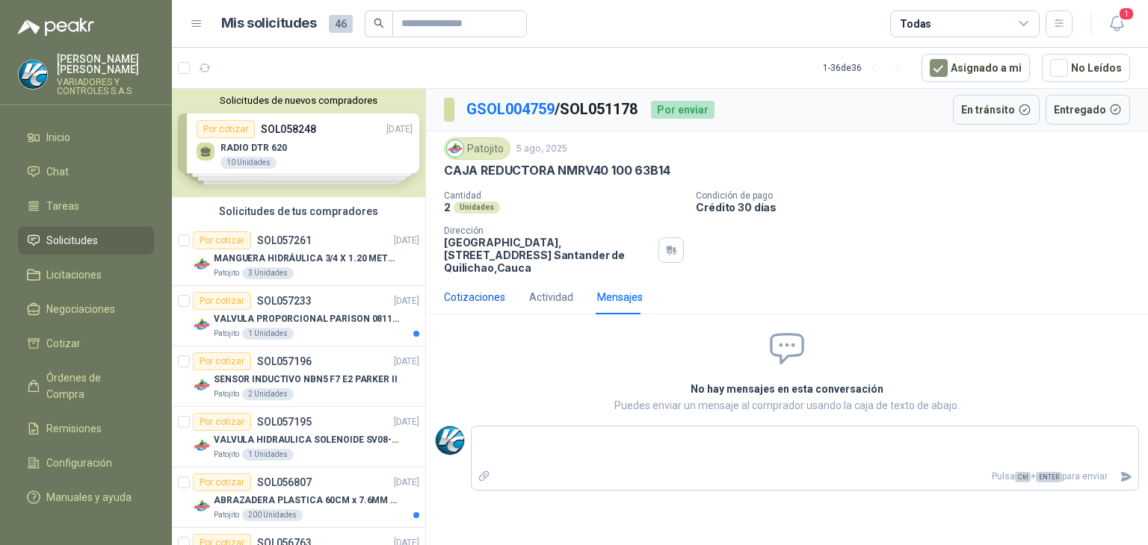
click at [493, 297] on div "Cotizaciones" at bounding box center [474, 297] width 61 height 16
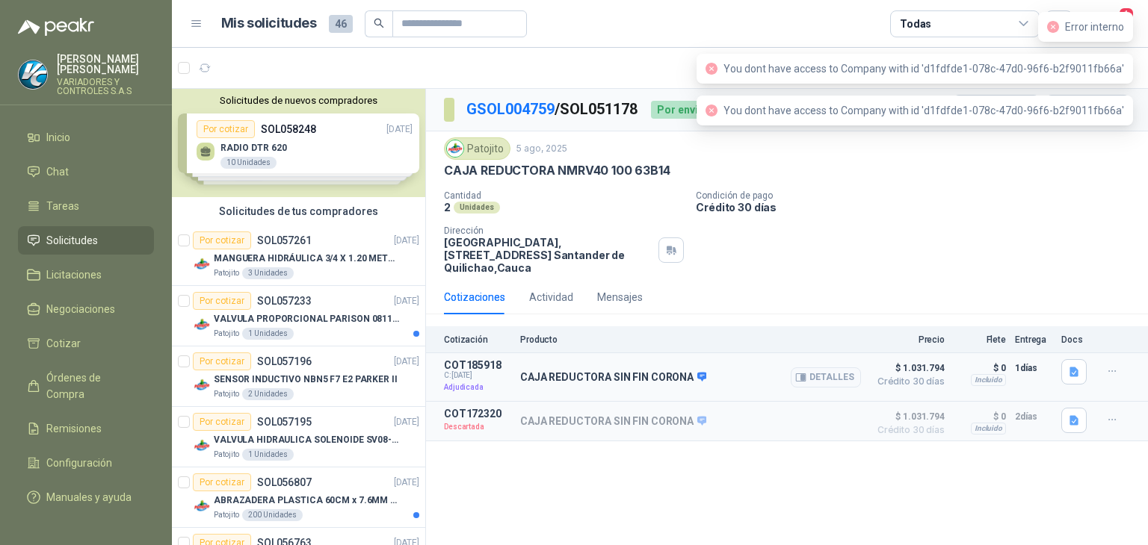
click at [547, 368] on div "CAJA REDUCTORA SIN FIN CORONA Detalles" at bounding box center [690, 377] width 341 height 36
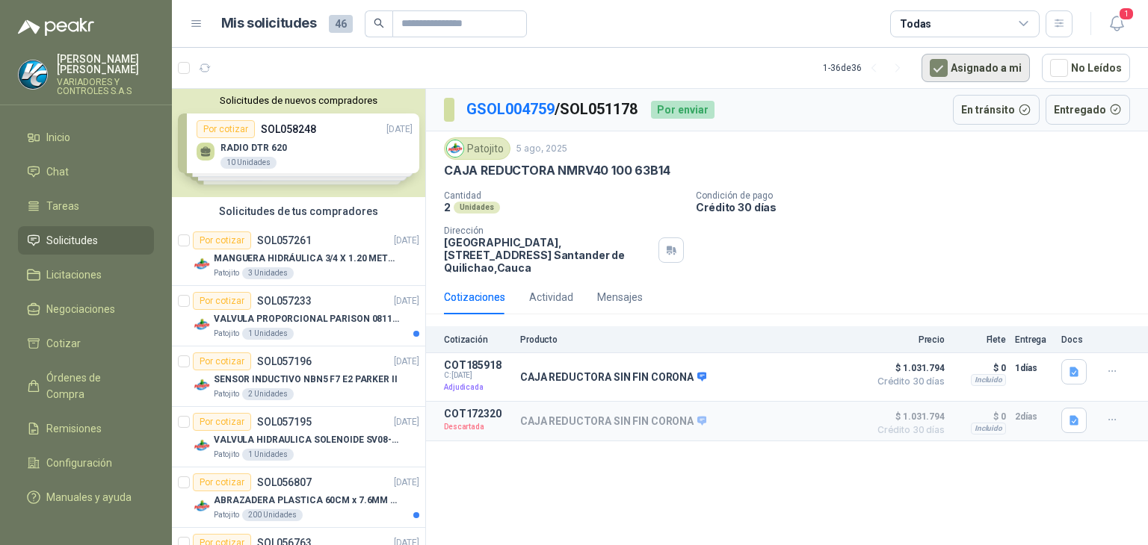
click at [989, 70] on button "Asignado a mi" at bounding box center [975, 68] width 108 height 28
click at [1019, 81] on button "Asignado a mi" at bounding box center [975, 68] width 108 height 28
click at [1115, 14] on icon "button" at bounding box center [1116, 23] width 19 height 19
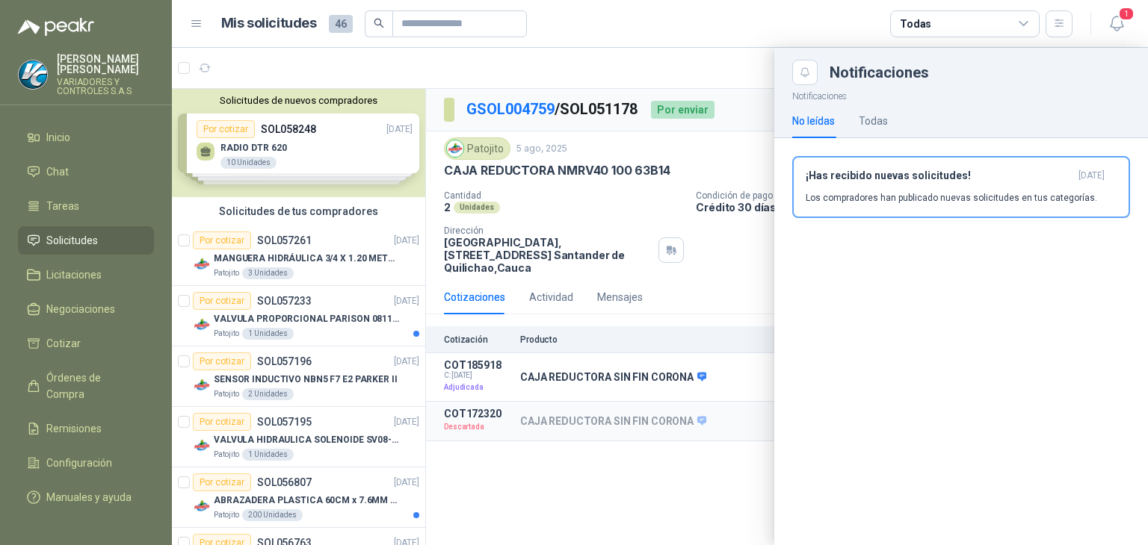
click at [690, 232] on div at bounding box center [660, 297] width 976 height 498
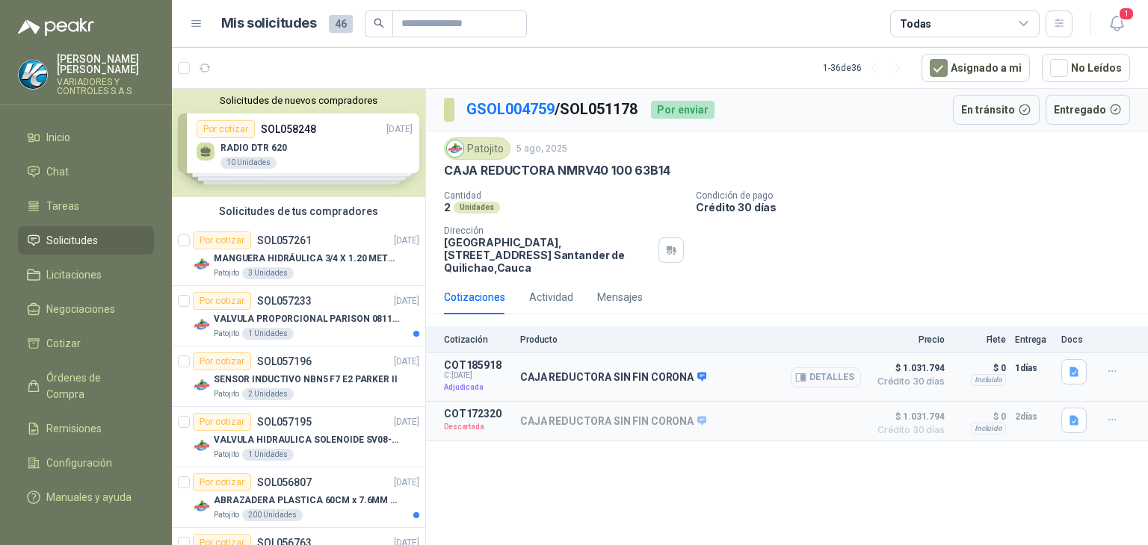
click at [669, 388] on div "CAJA REDUCTORA SIN FIN CORONA Detalles" at bounding box center [690, 377] width 341 height 36
click at [1112, 380] on button "button" at bounding box center [1112, 371] width 24 height 24
click at [1066, 375] on button "button" at bounding box center [1073, 371] width 25 height 25
click at [531, 376] on p "CAJA REDUCTORA SIN FIN CORONA" at bounding box center [613, 377] width 186 height 13
click at [481, 380] on div "COT185918 C: [DATE] Adjudicada" at bounding box center [477, 377] width 67 height 36
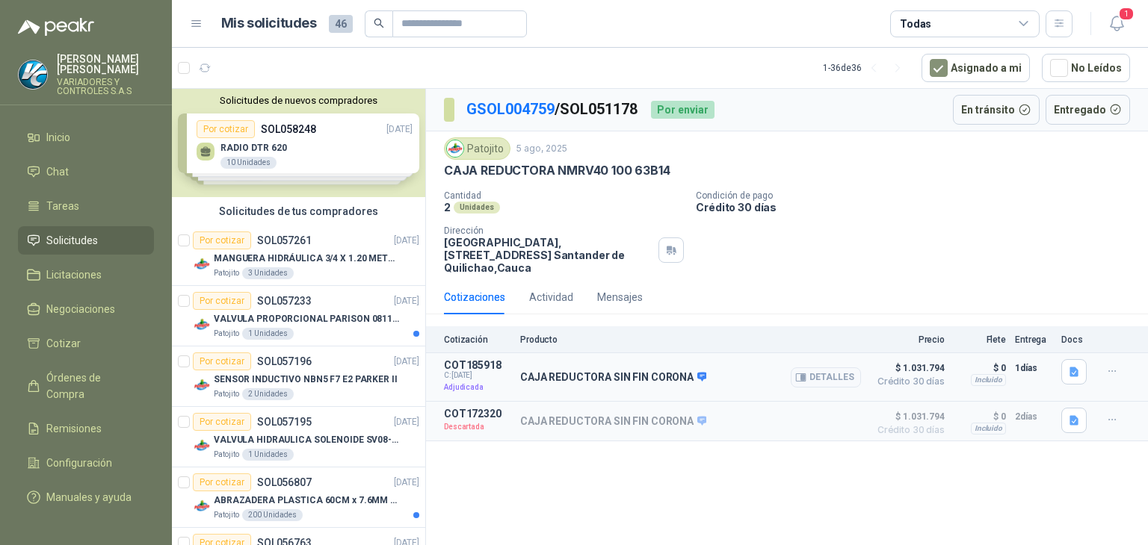
click at [466, 387] on p "Adjudicada" at bounding box center [477, 387] width 67 height 15
click at [478, 368] on p "COT185918" at bounding box center [477, 365] width 67 height 12
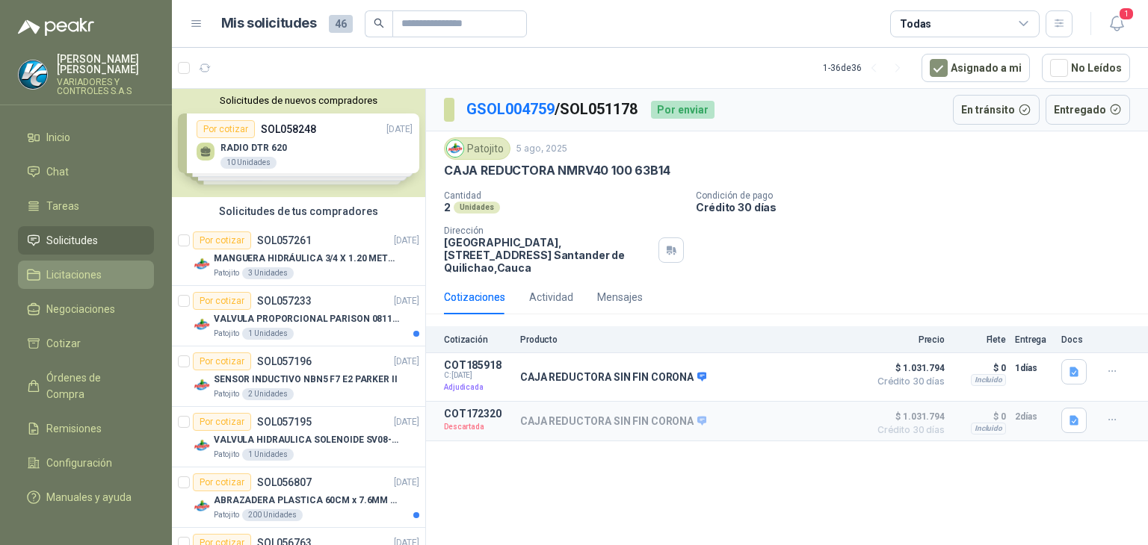
click at [108, 270] on li "Licitaciones" at bounding box center [86, 275] width 118 height 16
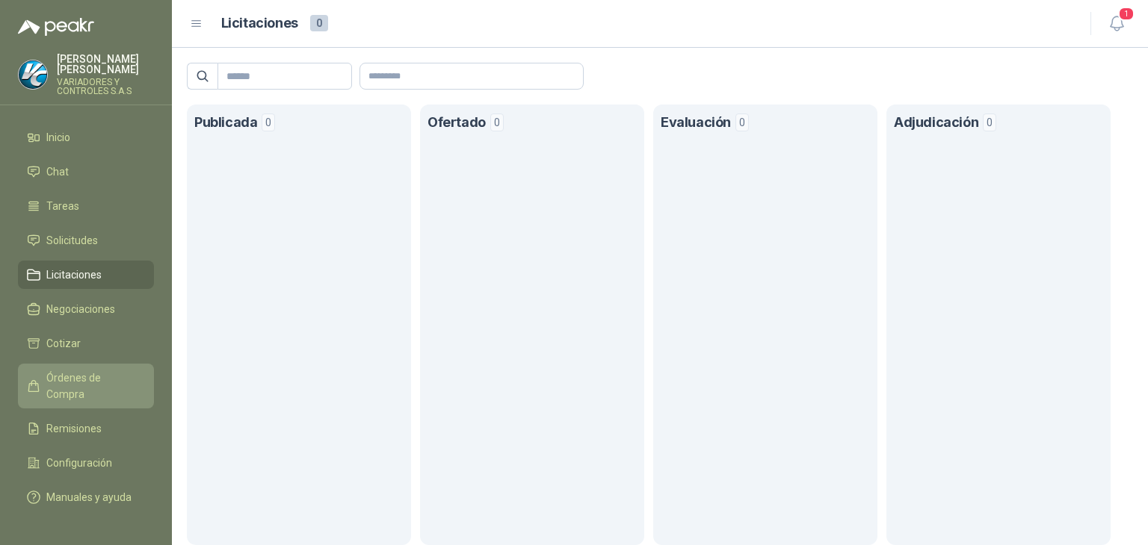
click at [110, 370] on span "Órdenes de Compra" at bounding box center [92, 386] width 93 height 33
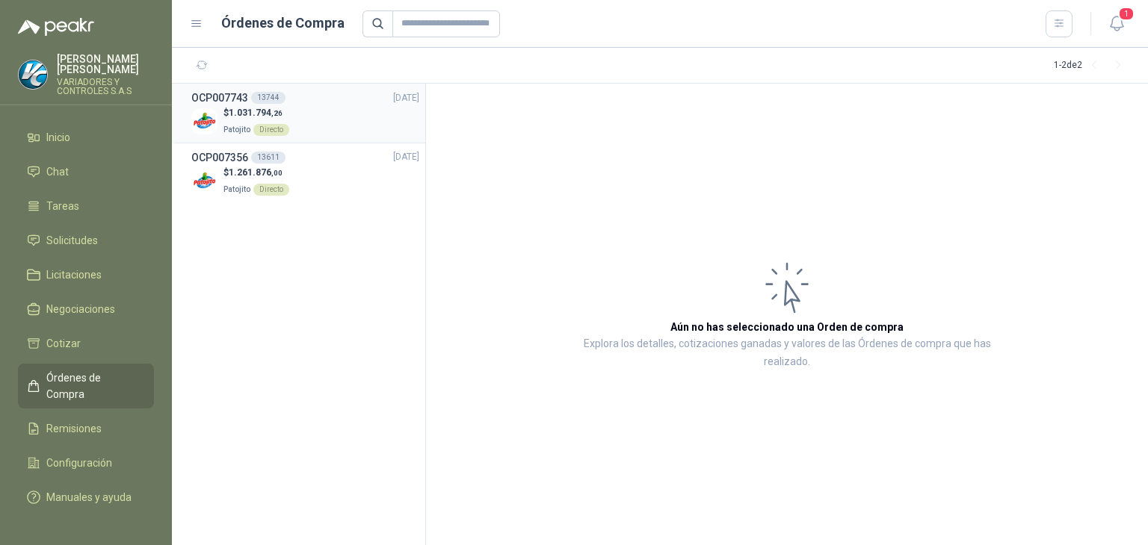
click at [315, 96] on div "OCP007743 13744 01/10/25" at bounding box center [305, 98] width 228 height 16
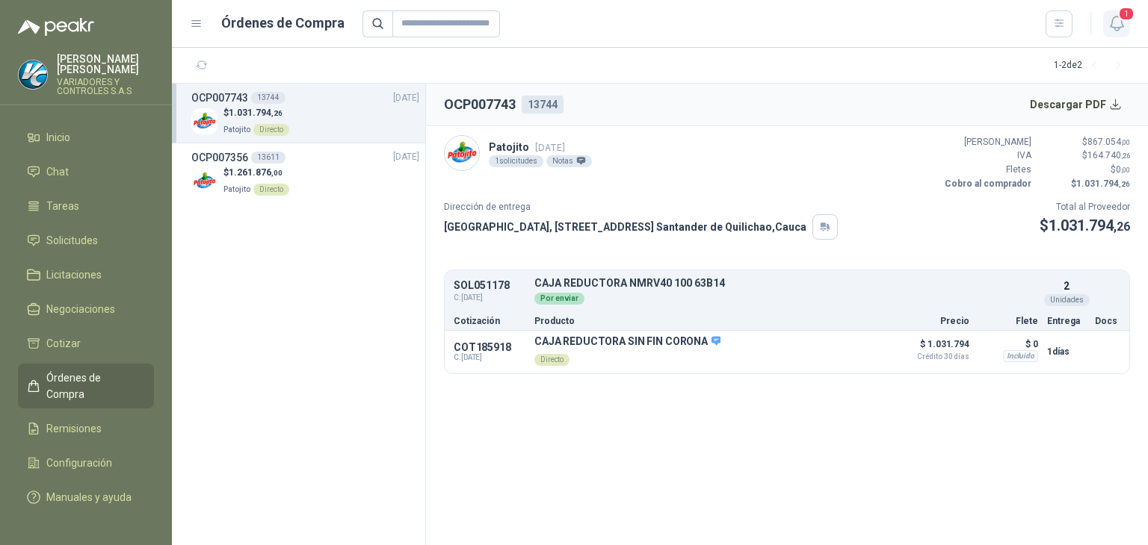
click at [1132, 16] on span "1" at bounding box center [1126, 14] width 16 height 14
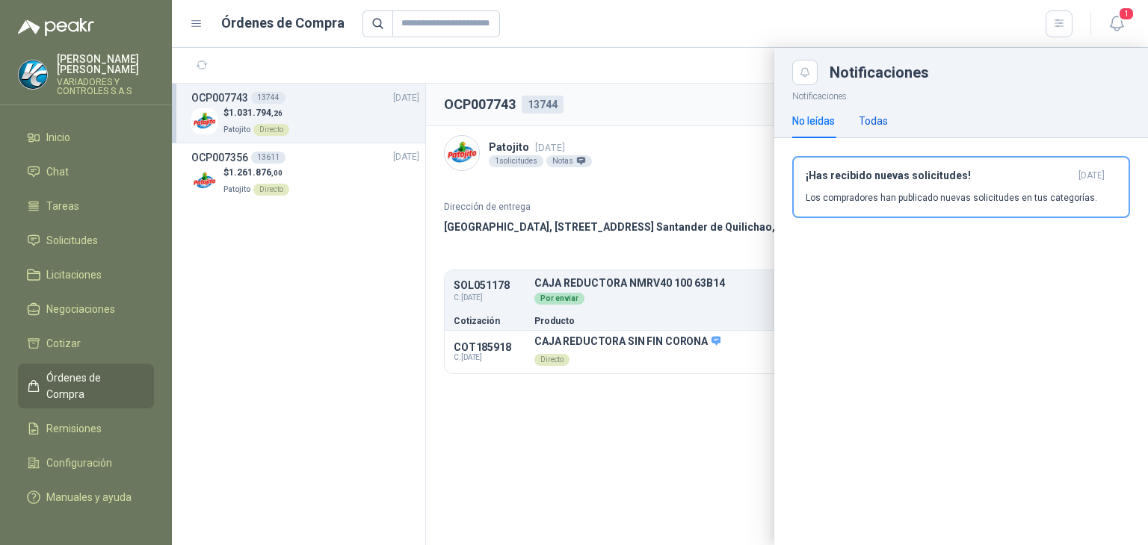
click at [880, 119] on div "Todas" at bounding box center [873, 121] width 29 height 16
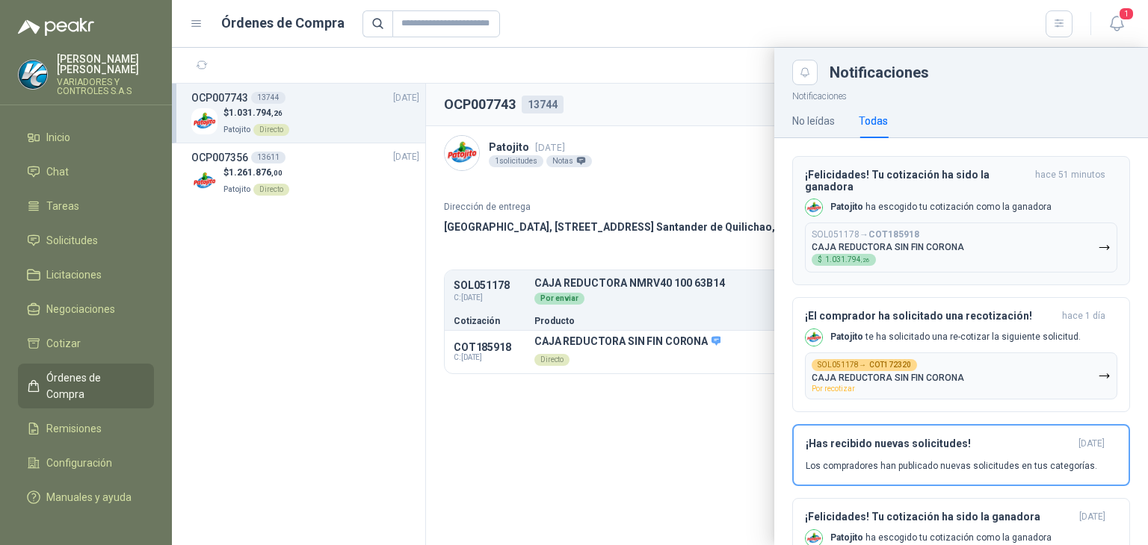
click at [949, 186] on h3 "¡Felicidades! Tu cotización ha sido la ganadora" at bounding box center [917, 181] width 224 height 24
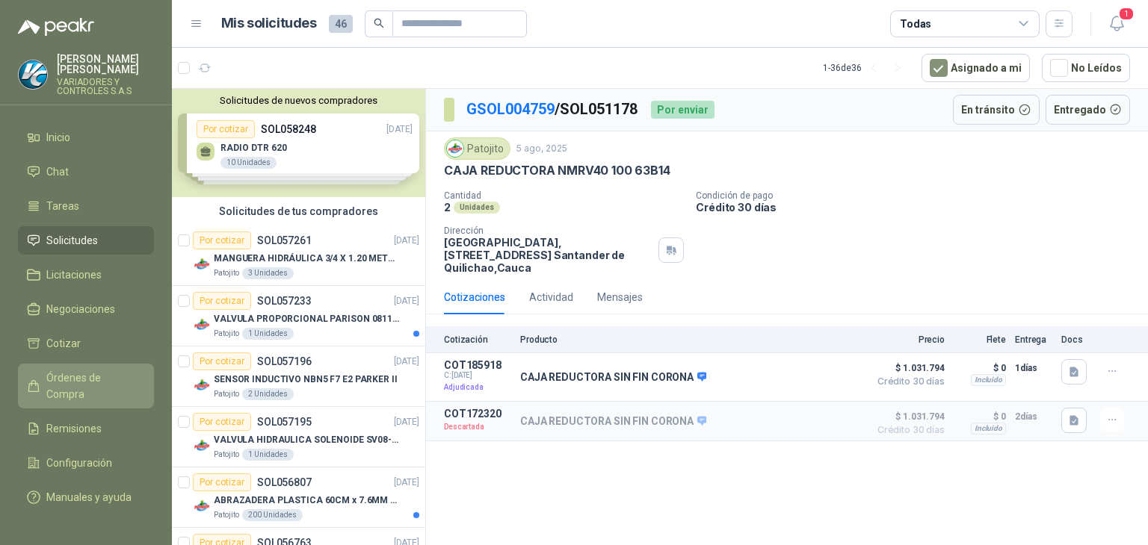
click at [93, 370] on span "Órdenes de Compra" at bounding box center [92, 386] width 93 height 33
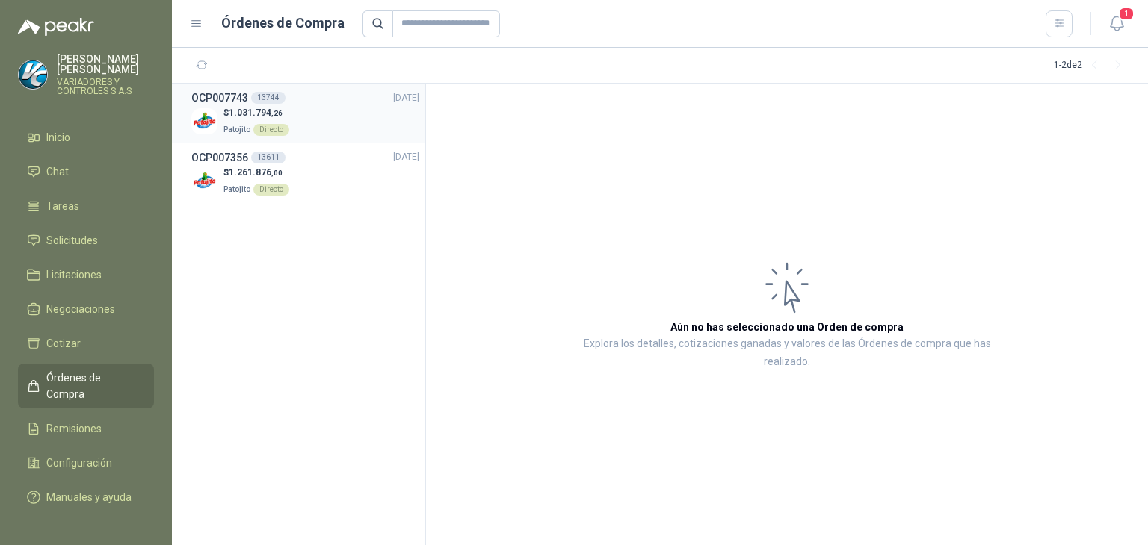
click at [269, 110] on span "1.031.794 ,26" at bounding box center [256, 113] width 54 height 10
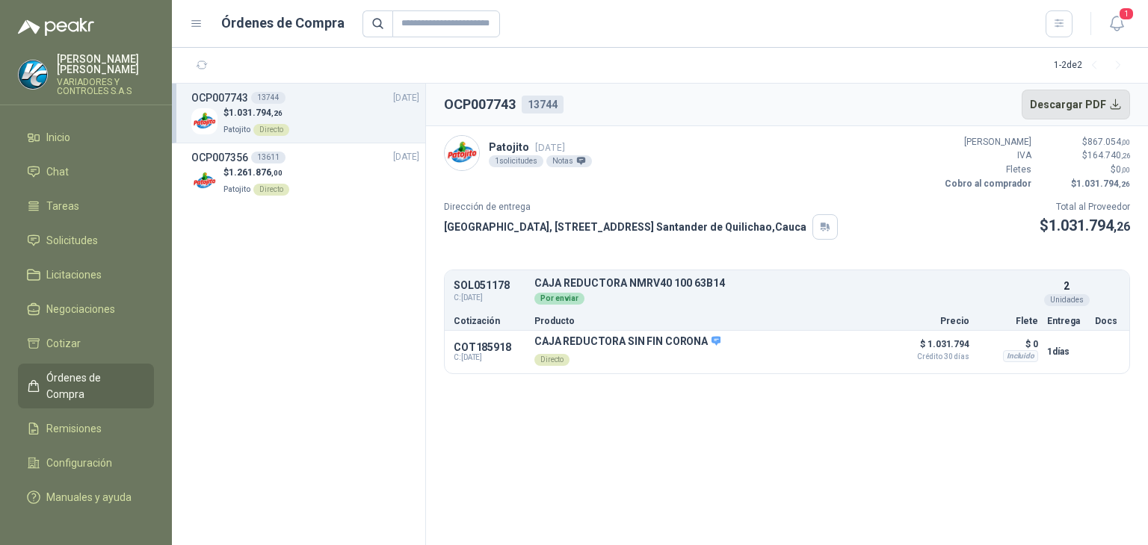
click at [1117, 105] on button "Descargar PDF" at bounding box center [1075, 105] width 109 height 30
click at [350, 147] on li "OCP007356 13611 15/09/25 $ 1.261.876 ,00 Patojito Directo" at bounding box center [298, 172] width 253 height 59
click at [351, 153] on div "OCP007356 13611 15/09/25" at bounding box center [305, 157] width 228 height 16
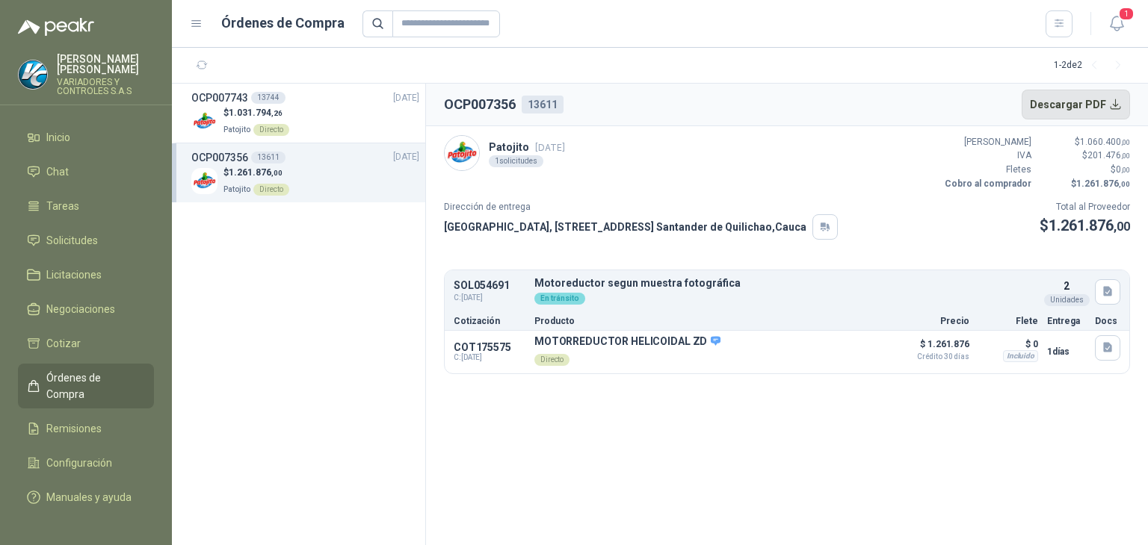
click at [1107, 101] on button "Descargar PDF" at bounding box center [1075, 105] width 109 height 30
click at [348, 116] on div "$ 1.031.794 ,26 Patojito Directo" at bounding box center [305, 121] width 228 height 31
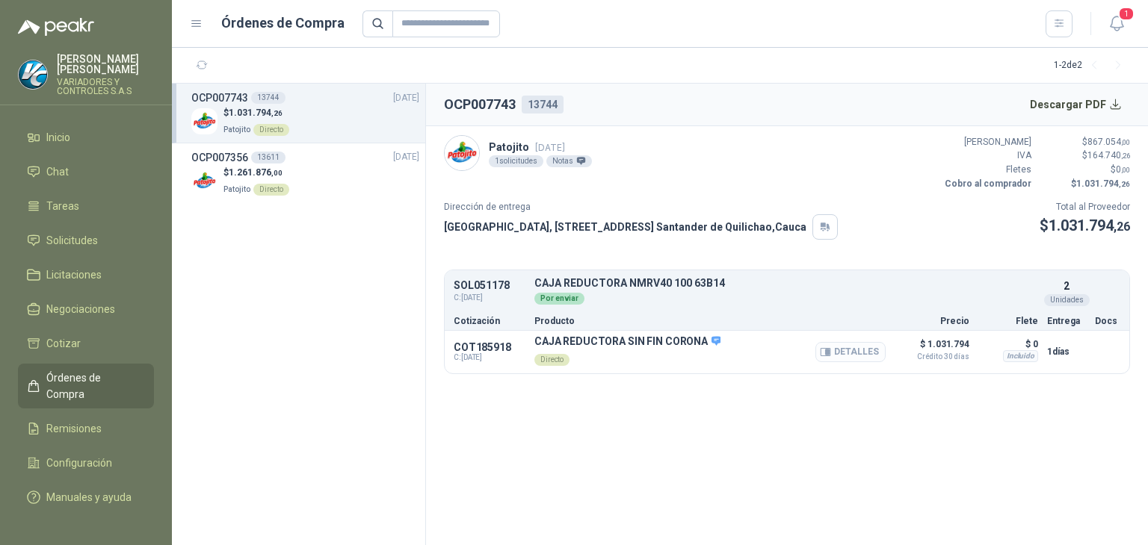
click at [855, 347] on button "Detalles" at bounding box center [850, 352] width 70 height 20
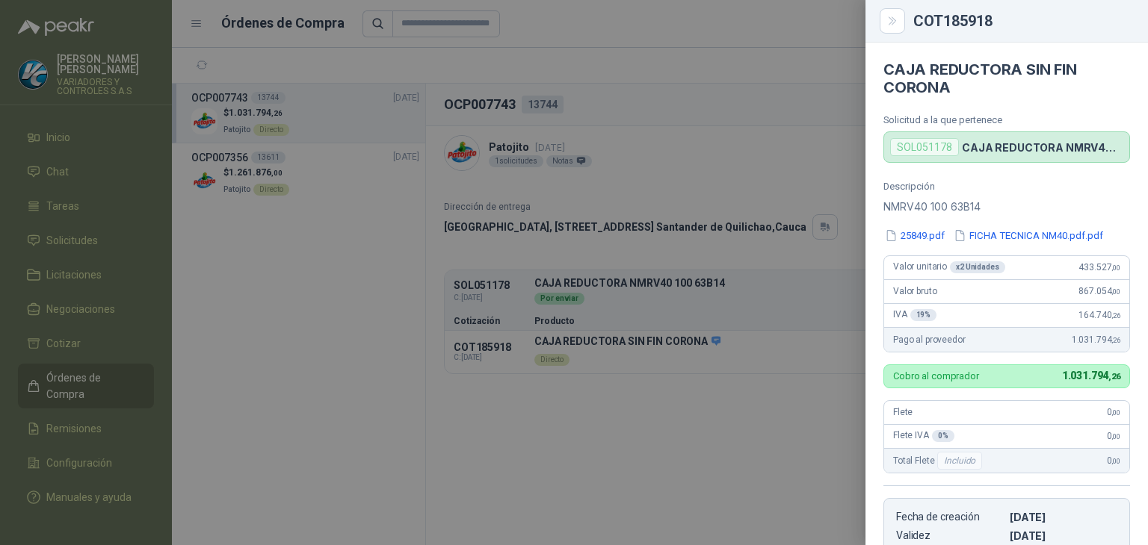
drag, startPoint x: 673, startPoint y: 460, endPoint x: 313, endPoint y: 171, distance: 461.3
click at [667, 457] on div at bounding box center [574, 272] width 1148 height 545
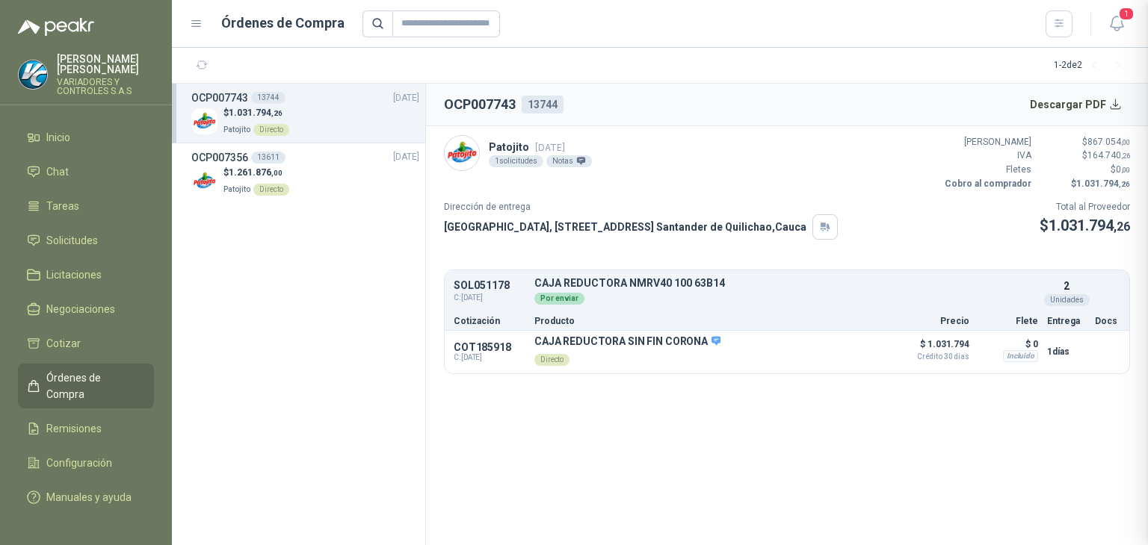
scroll to position [293, 0]
click at [346, 162] on div "OCP007356 13611 15/09/25" at bounding box center [305, 157] width 228 height 16
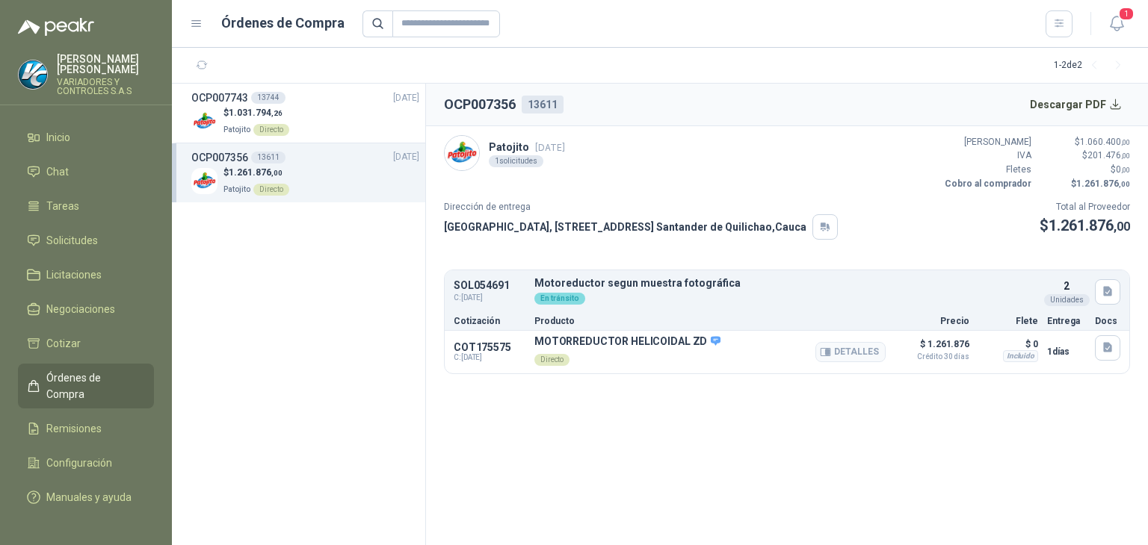
click at [1122, 337] on div "COT175575 C: 03/09/2025 MOTORREDUCTOR HELICOIDAL ZD Directo Detalles $ 1.261.87…" at bounding box center [787, 352] width 684 height 43
click at [1107, 346] on icon "button" at bounding box center [1107, 348] width 9 height 10
click at [1112, 279] on button "button" at bounding box center [1107, 291] width 25 height 25
click at [986, 344] on p "$ 0" at bounding box center [1008, 345] width 60 height 18
click at [863, 353] on button "Detalles" at bounding box center [850, 352] width 70 height 20
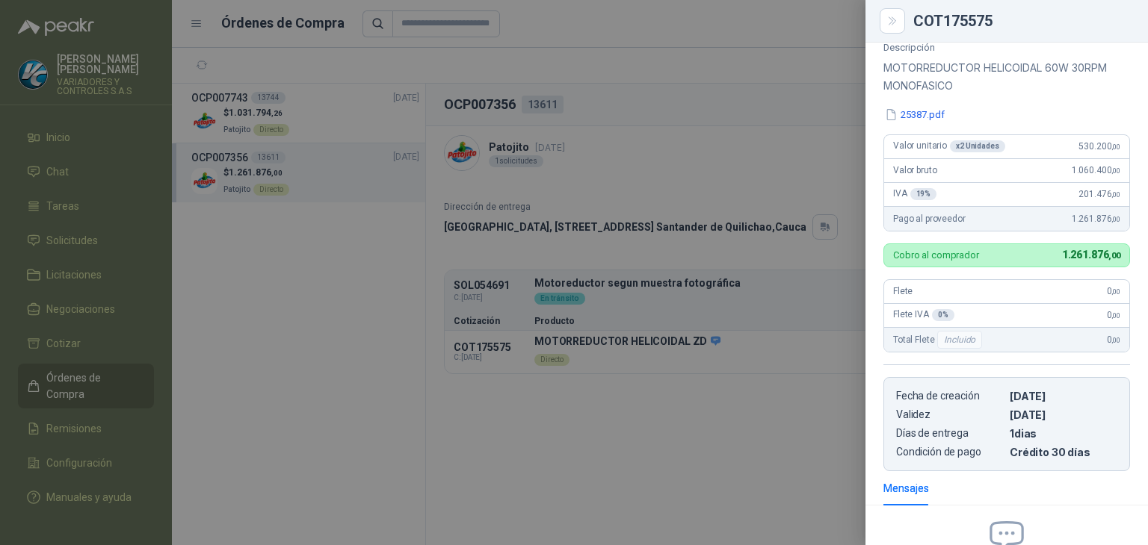
scroll to position [87, 0]
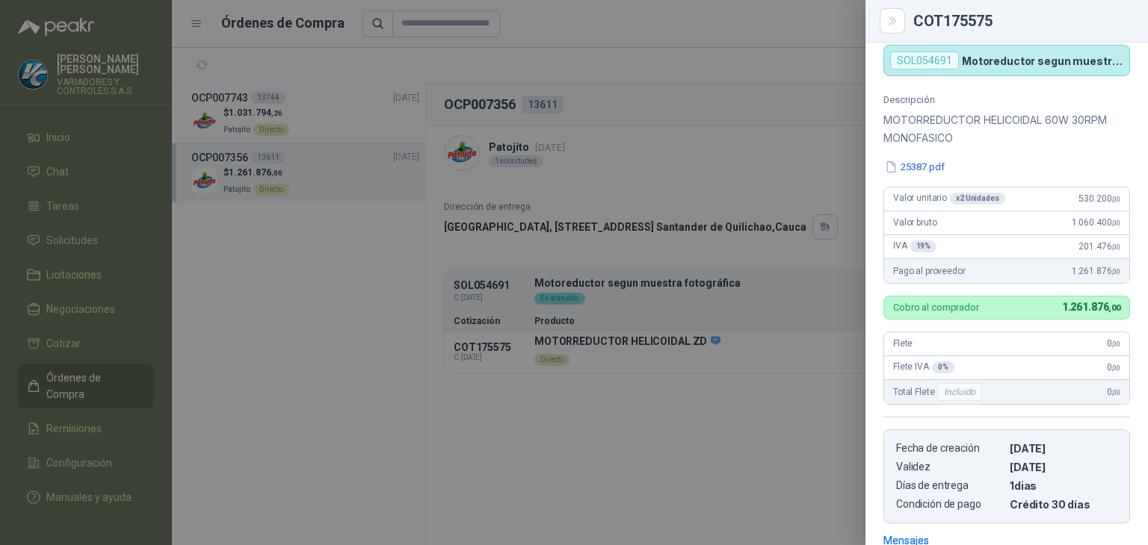
click at [356, 315] on div at bounding box center [574, 272] width 1148 height 545
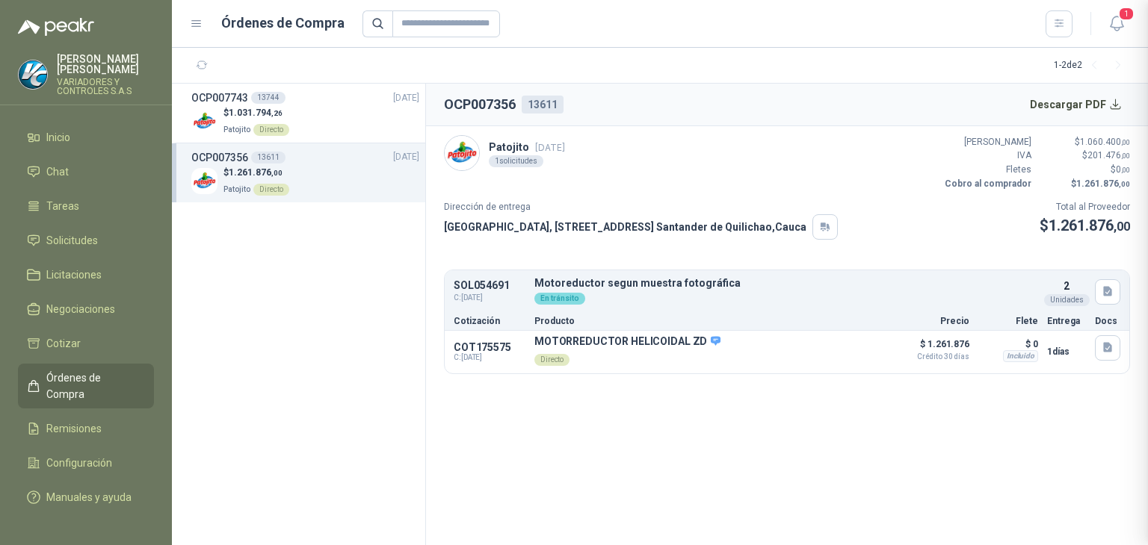
scroll to position [311, 0]
click at [338, 95] on div "OCP007743 13744 01/10/25" at bounding box center [305, 98] width 228 height 16
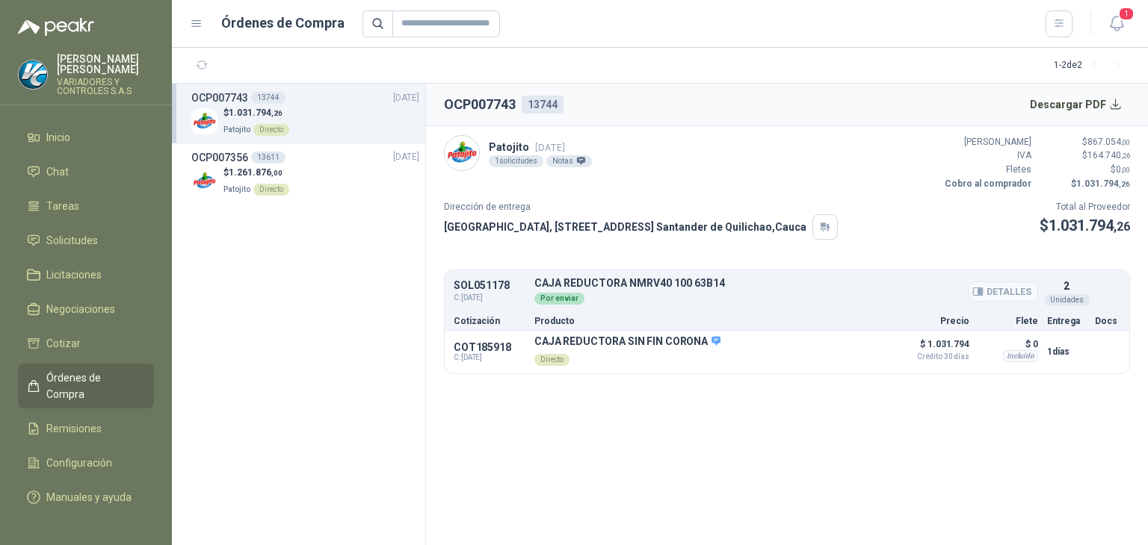
click at [628, 299] on div "Por enviar" at bounding box center [786, 297] width 504 height 16
click at [1121, 20] on span "1" at bounding box center [1126, 14] width 16 height 14
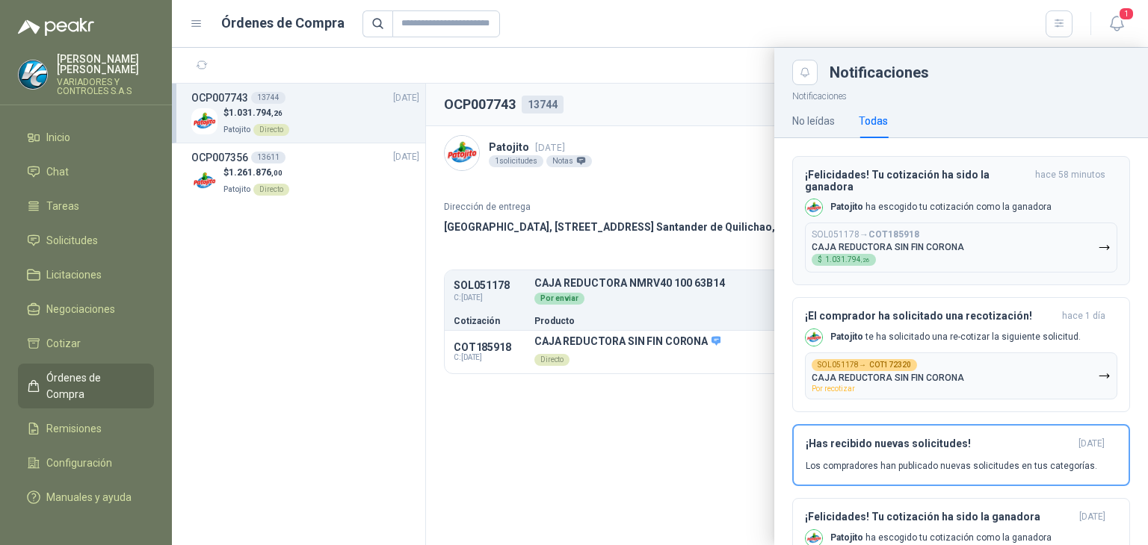
click at [912, 191] on h3 "¡Felicidades! Tu cotización ha sido la ganadora" at bounding box center [917, 181] width 224 height 24
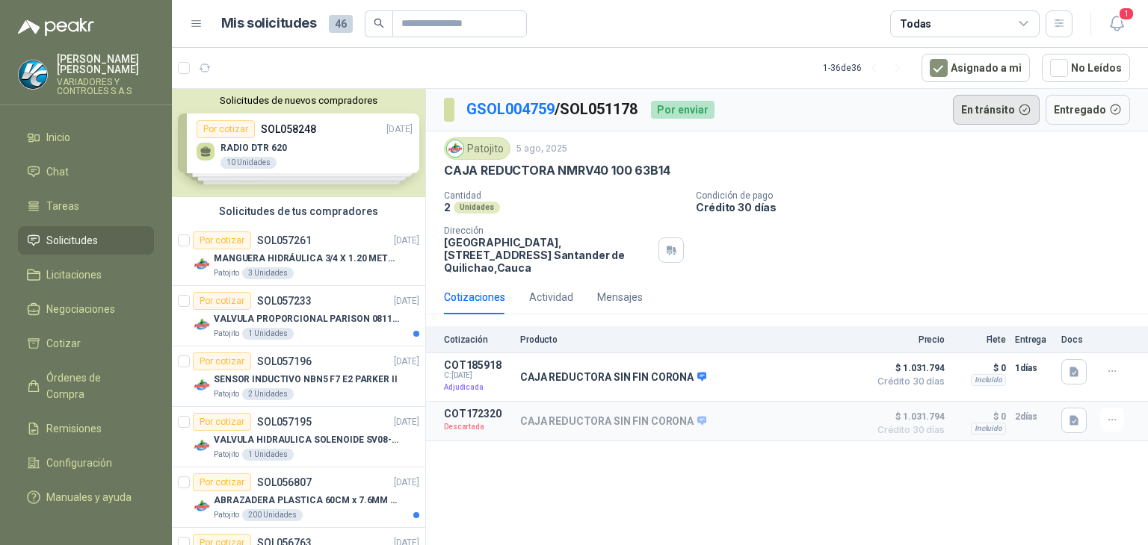
click at [1005, 105] on button "En tránsito" at bounding box center [996, 110] width 87 height 30
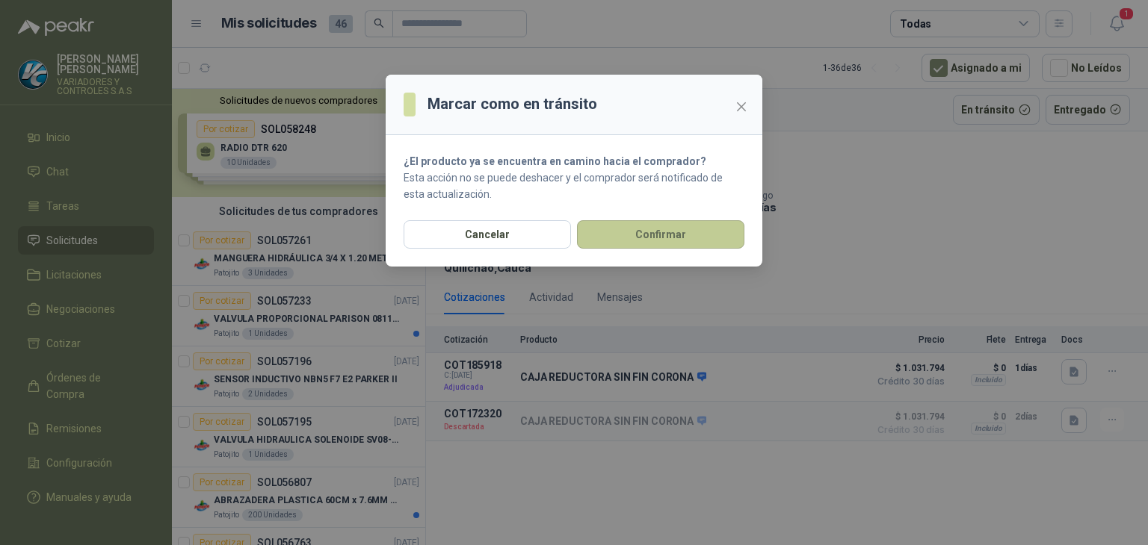
click at [696, 232] on button "Confirmar" at bounding box center [660, 234] width 167 height 28
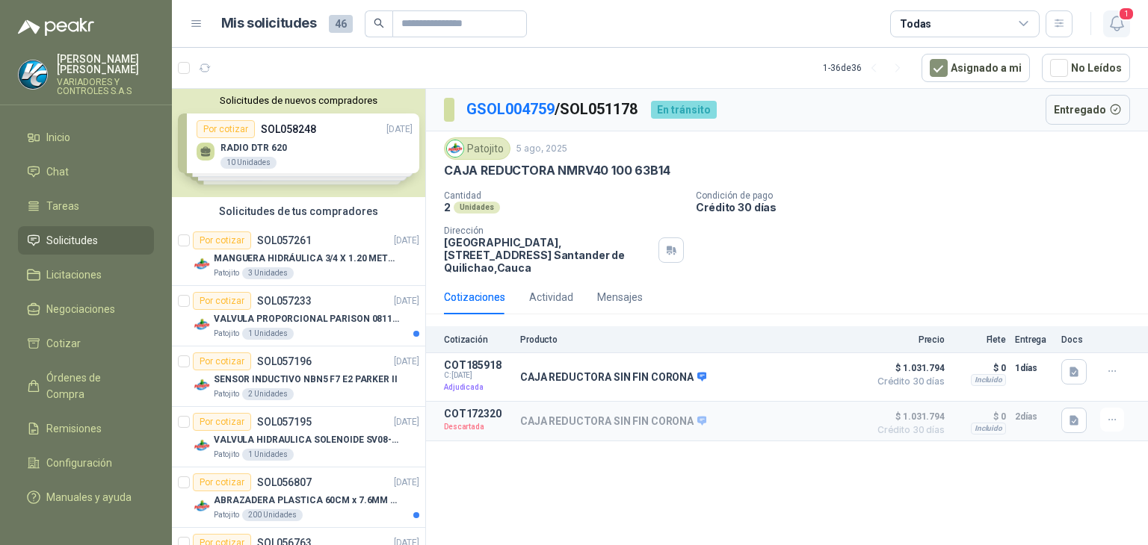
click at [1110, 22] on icon "button" at bounding box center [1116, 23] width 19 height 19
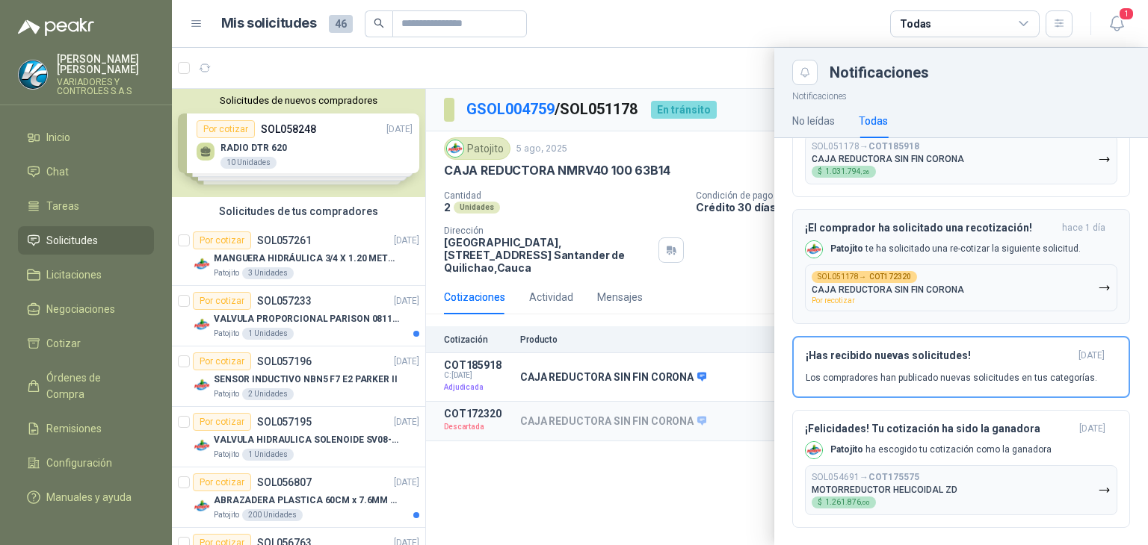
scroll to position [100, 0]
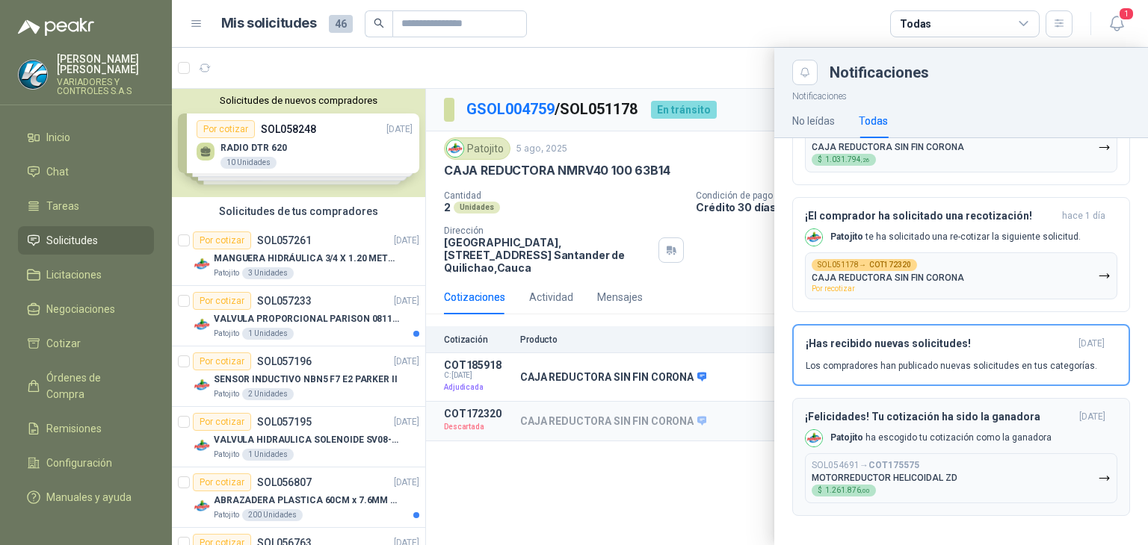
click at [945, 427] on div "¡Felicidades! Tu cotización ha sido la ganadora hace 15 días Patojito ha escogi…" at bounding box center [961, 457] width 312 height 93
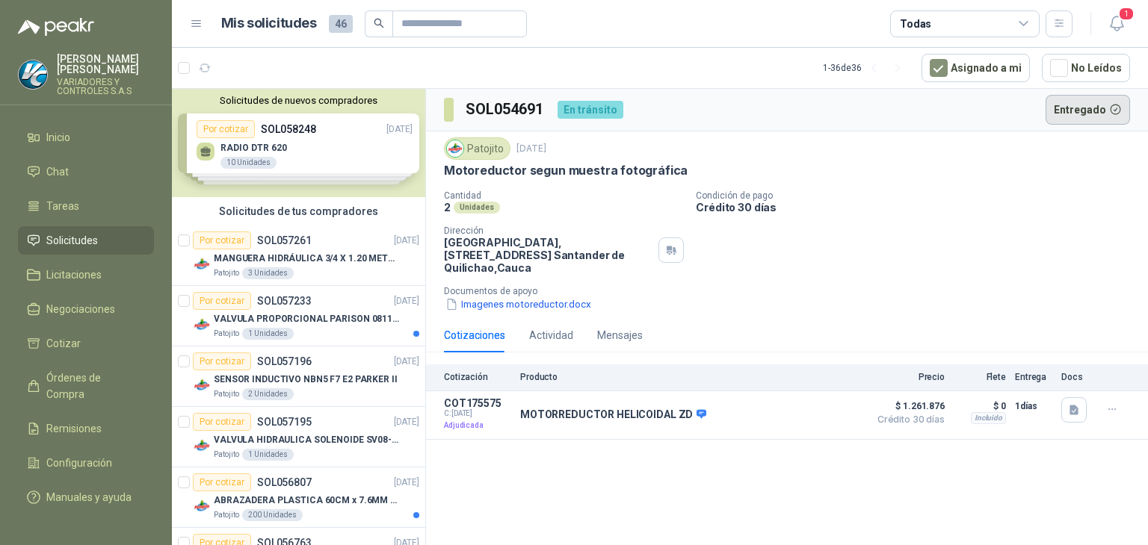
click at [1069, 111] on button "Entregado" at bounding box center [1087, 110] width 85 height 30
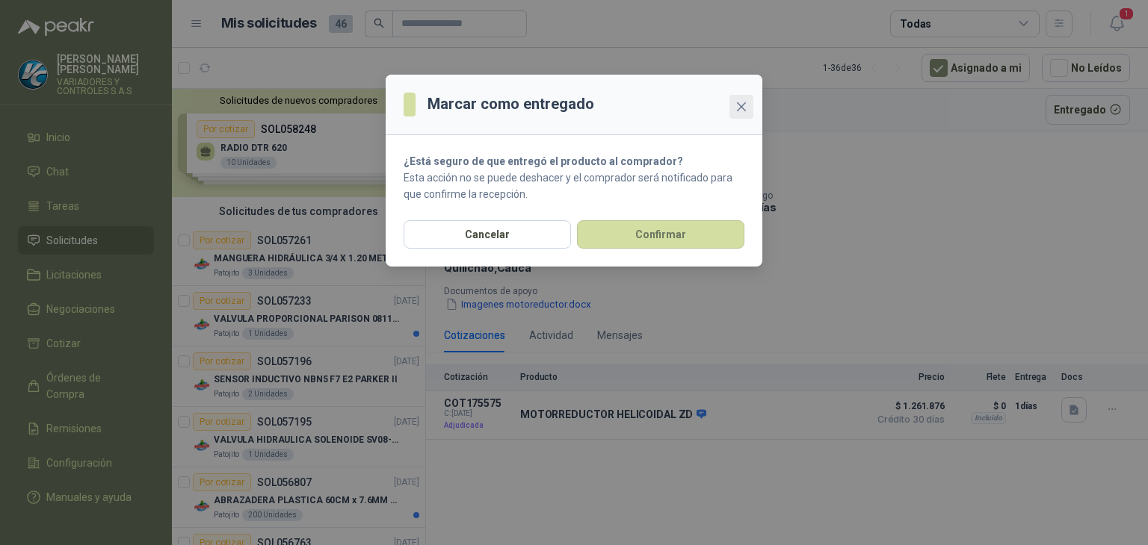
click at [743, 102] on icon "close" at bounding box center [741, 107] width 12 height 12
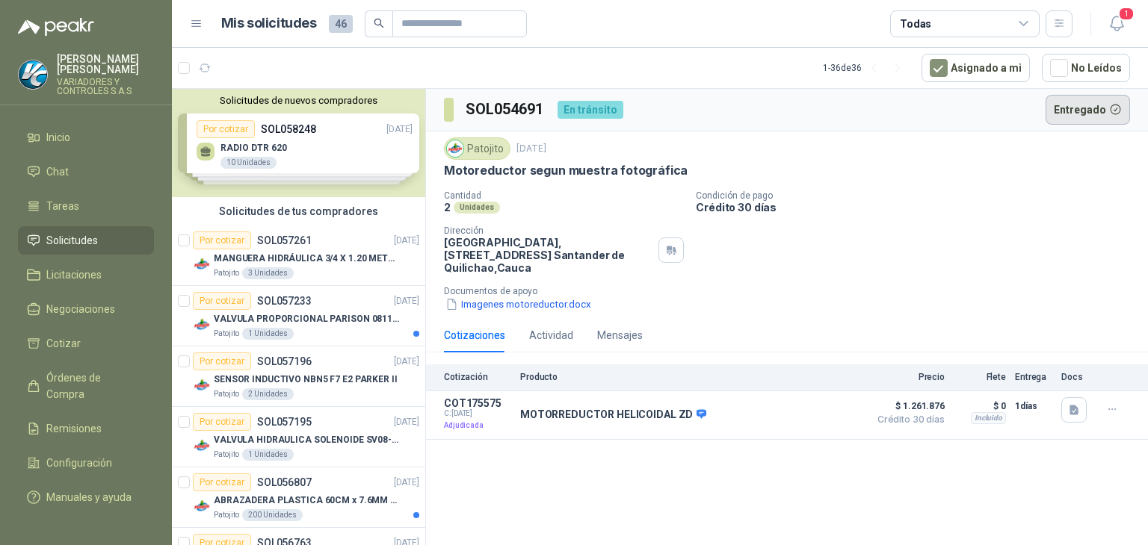
click at [1073, 102] on button "Entregado" at bounding box center [1087, 110] width 85 height 30
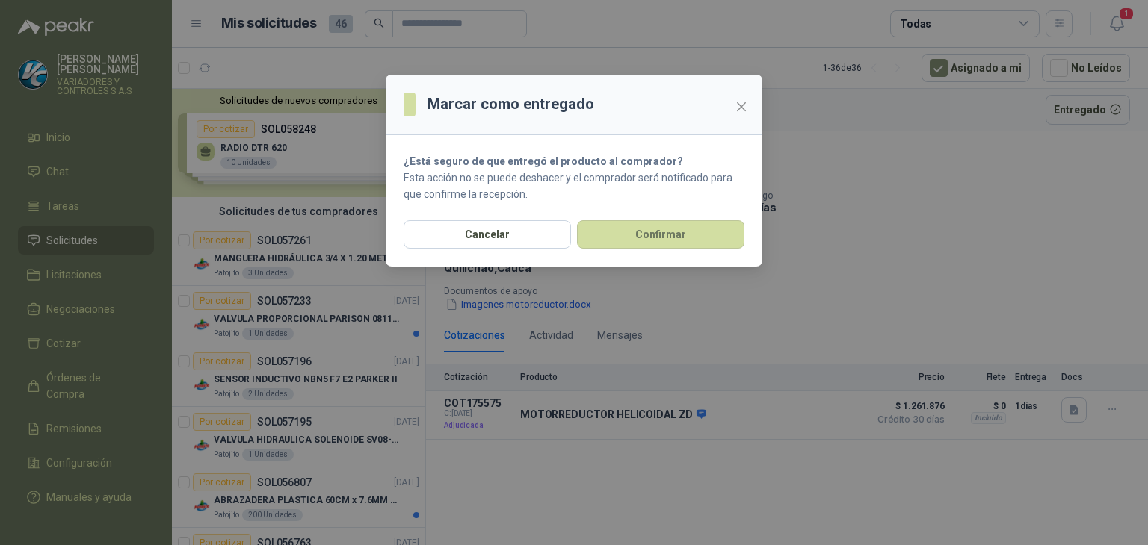
click at [742, 93] on header "Marcar como entregado" at bounding box center [574, 105] width 377 height 61
